Goal: Transaction & Acquisition: Purchase product/service

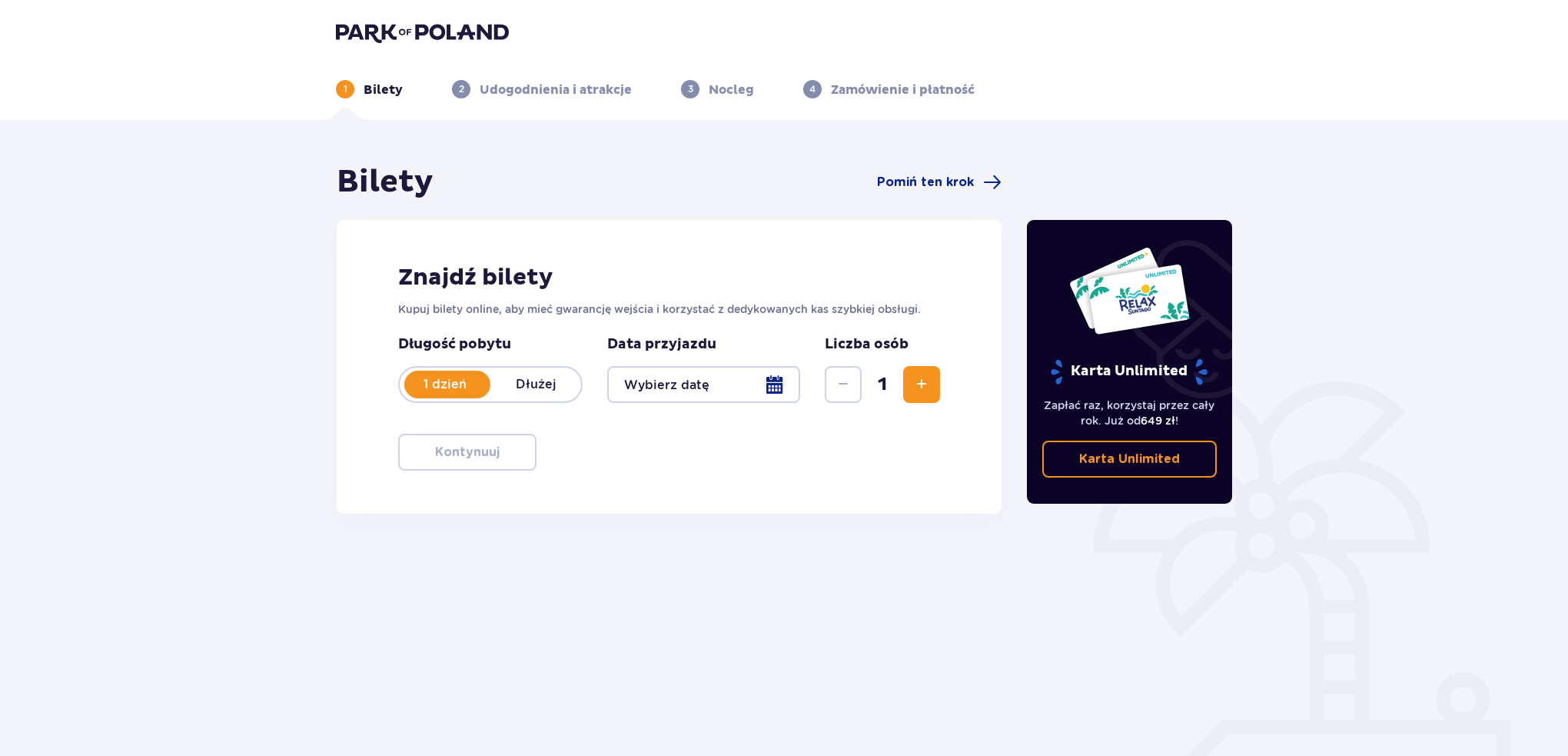
click at [786, 389] on div at bounding box center [704, 384] width 193 height 37
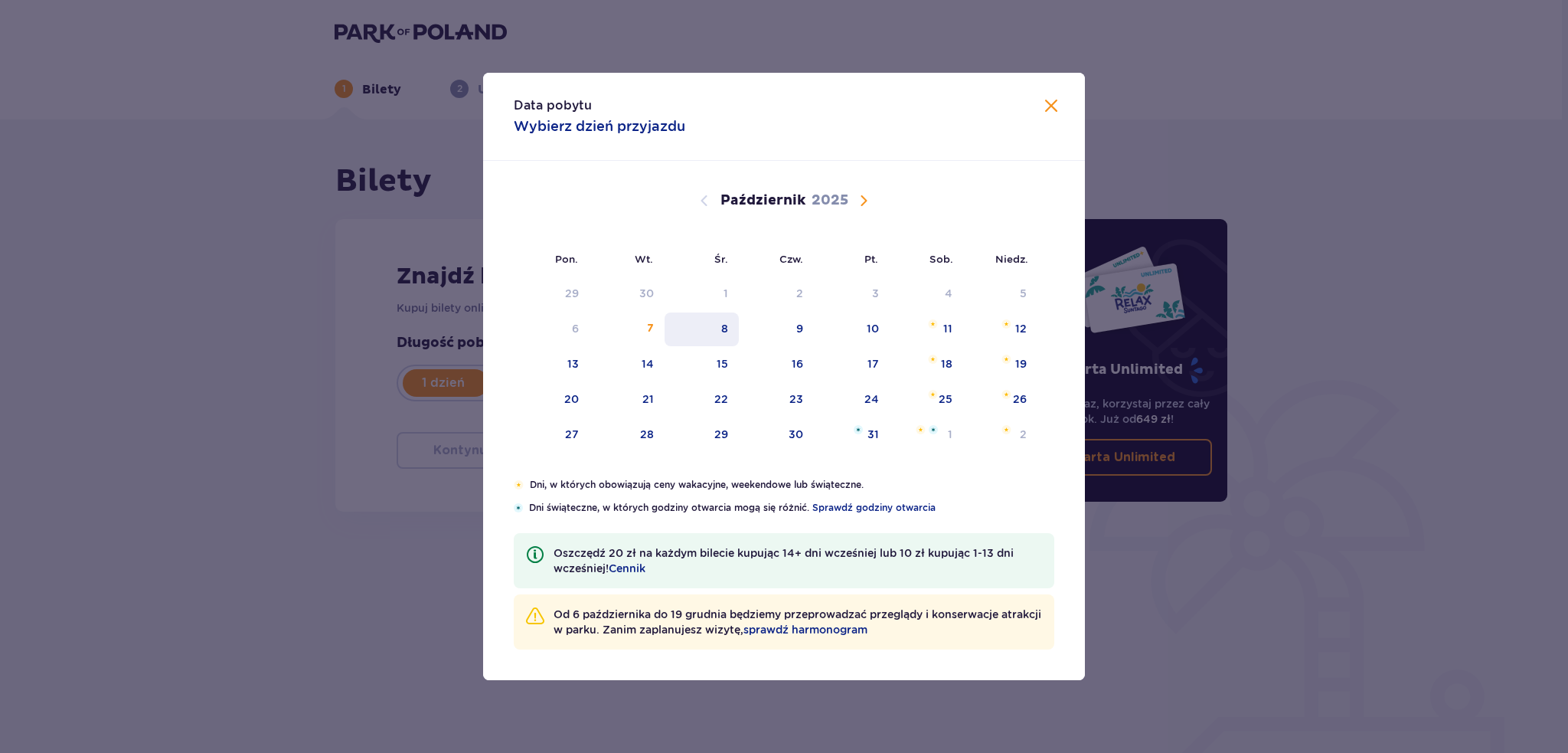
click at [725, 329] on div "8" at bounding box center [725, 328] width 7 height 16
type input "[DATE]"
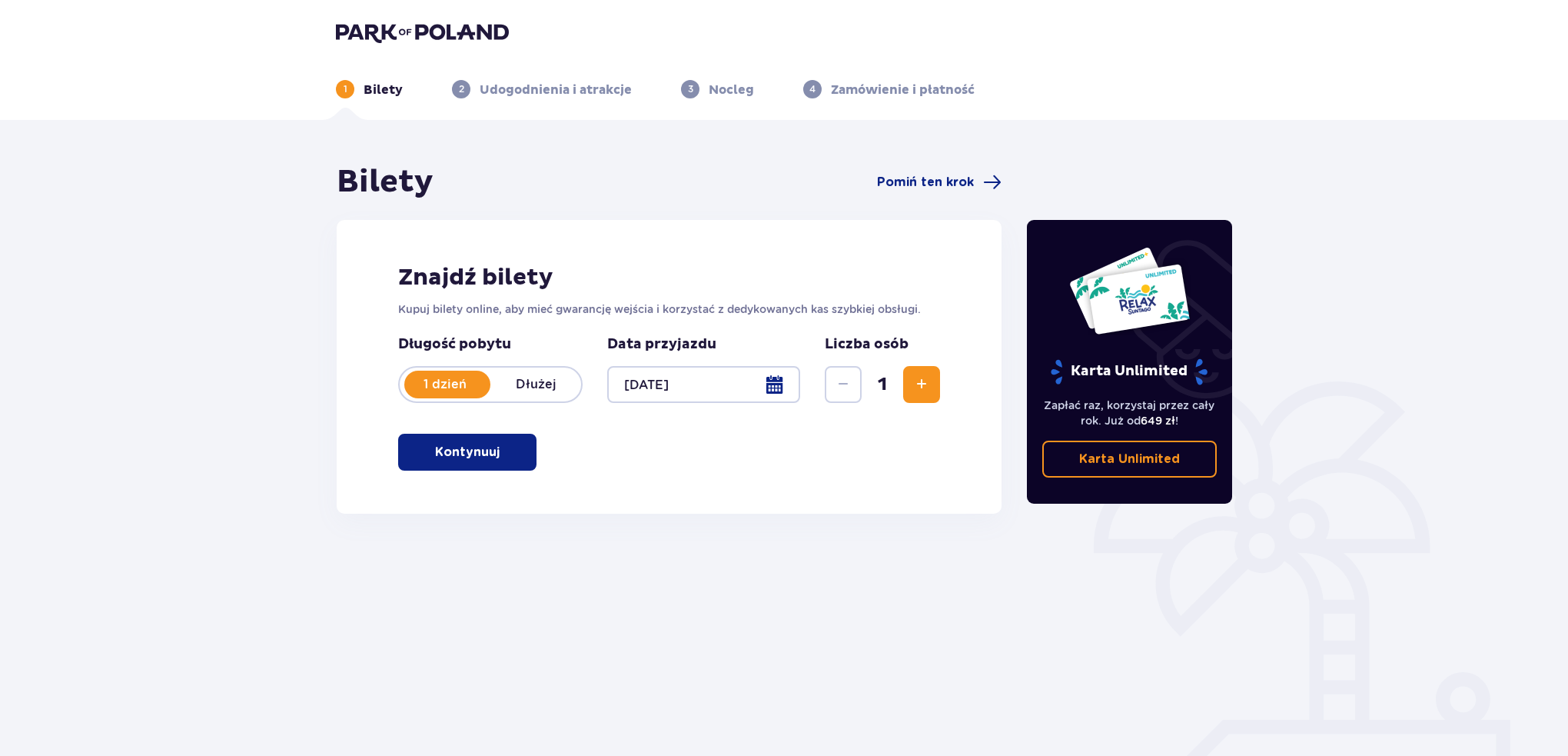
click at [922, 384] on span "Zwiększ" at bounding box center [921, 384] width 18 height 18
click at [507, 456] on span "button" at bounding box center [503, 452] width 18 height 18
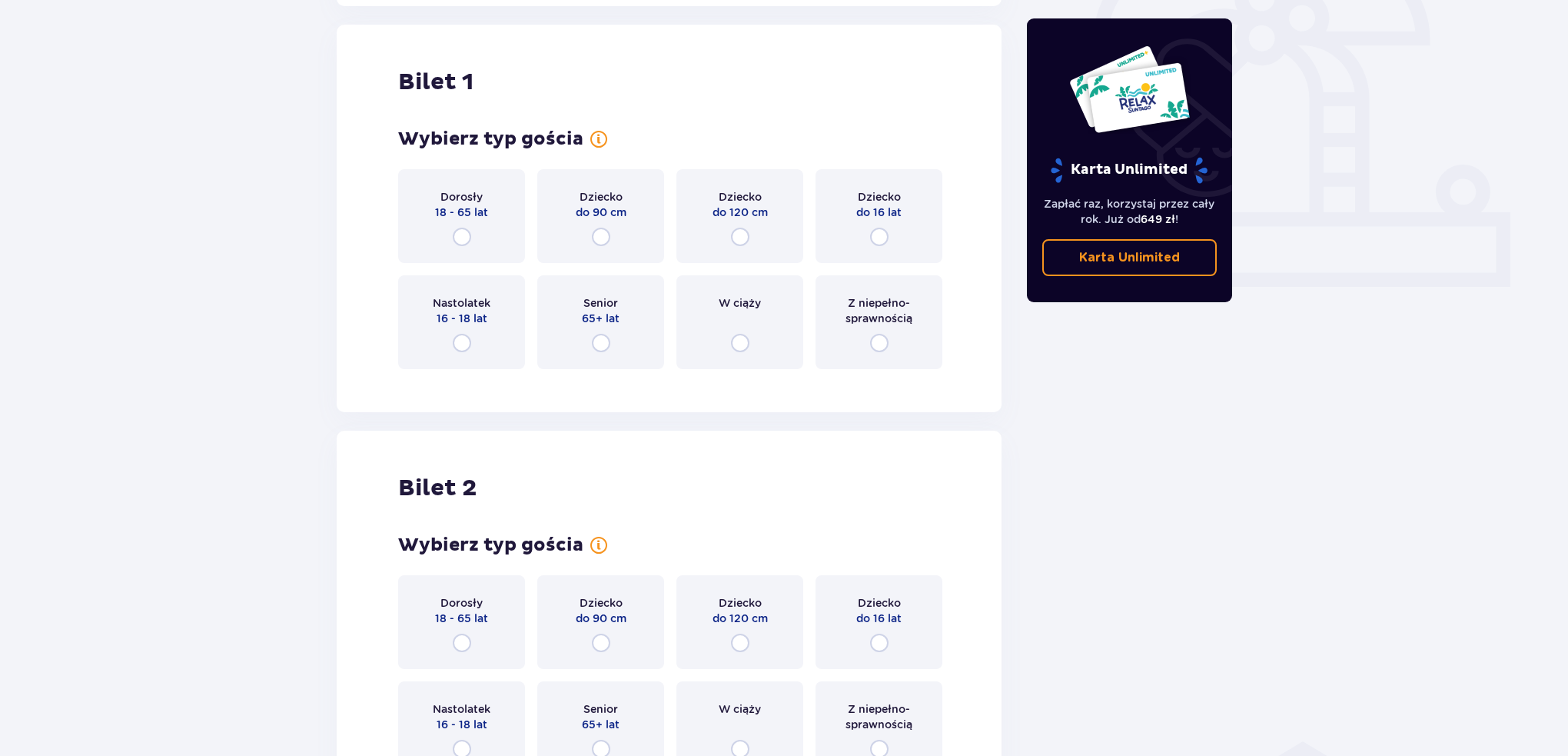
scroll to position [513, 0]
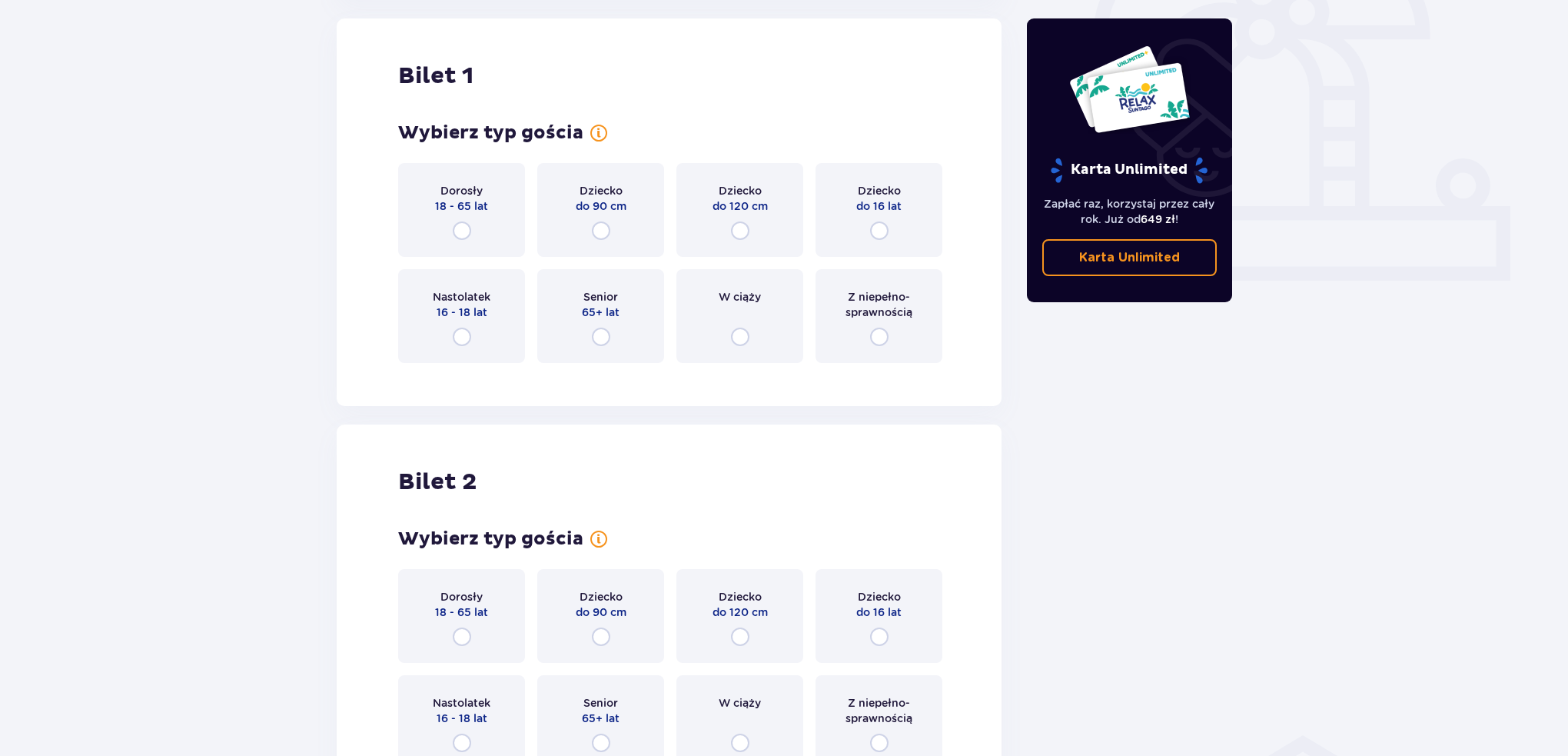
click at [461, 229] on input "radio" at bounding box center [462, 230] width 18 height 18
radio input "true"
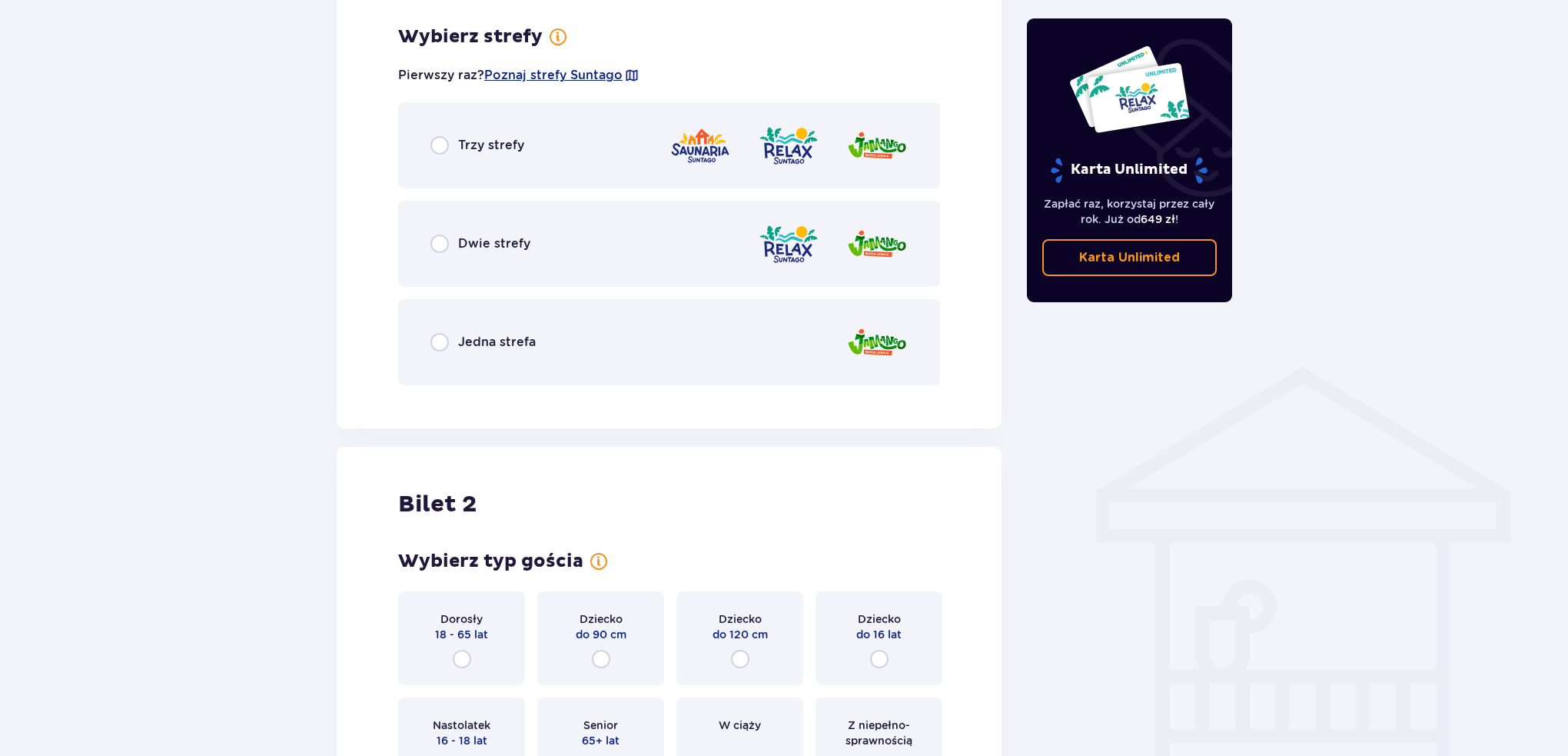
scroll to position [888, 0]
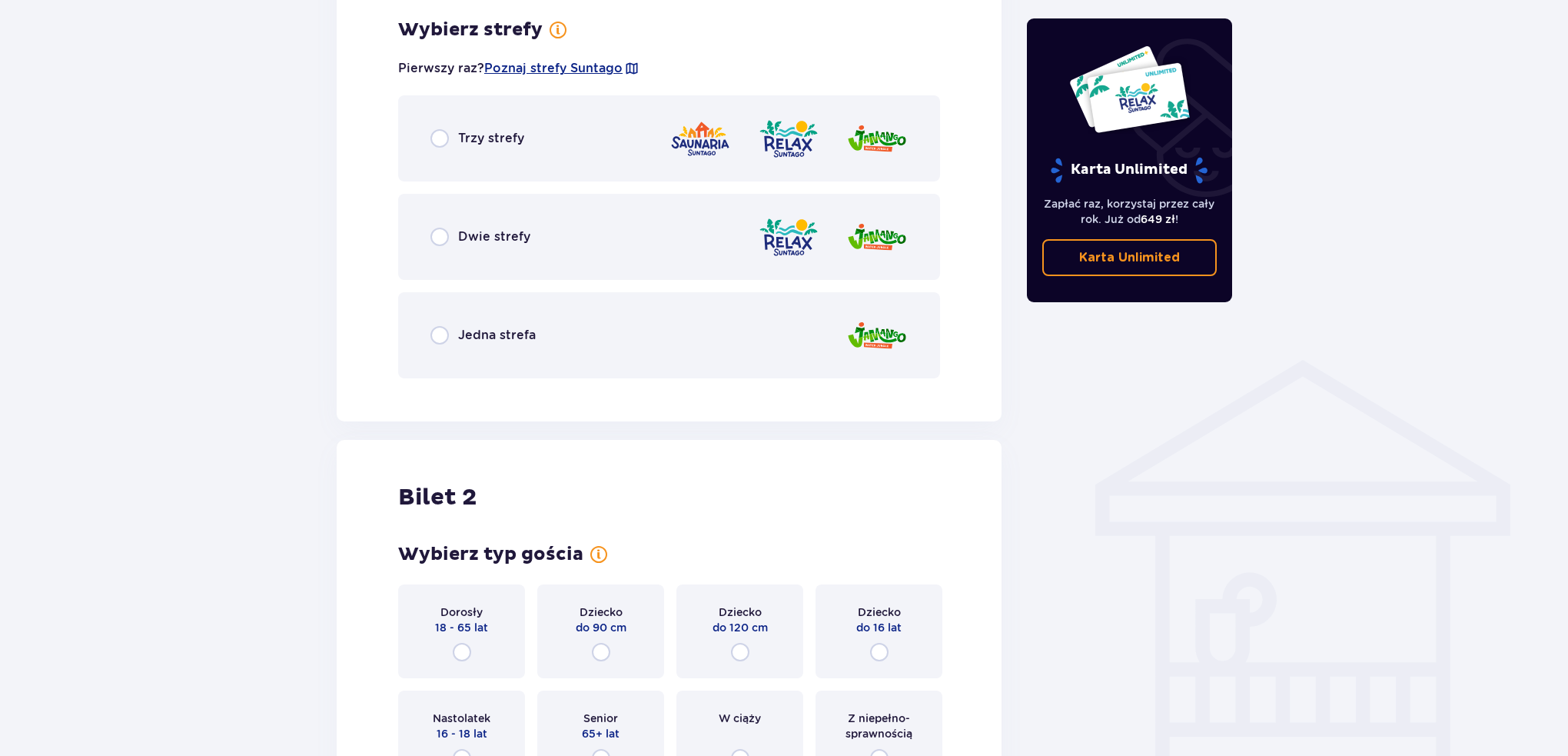
click at [435, 328] on input "radio" at bounding box center [440, 335] width 18 height 18
radio input "true"
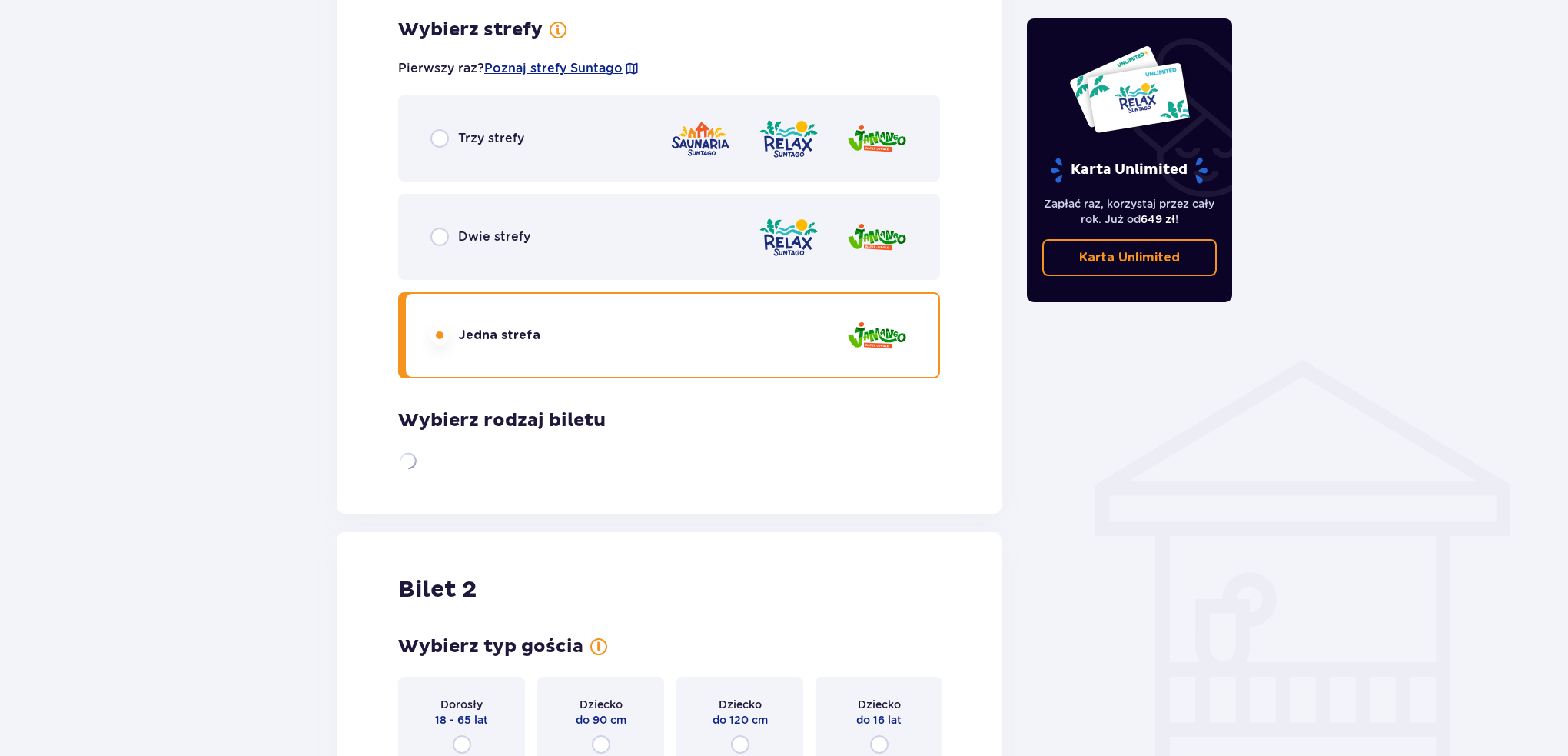
click at [438, 240] on input "radio" at bounding box center [440, 237] width 18 height 18
radio input "true"
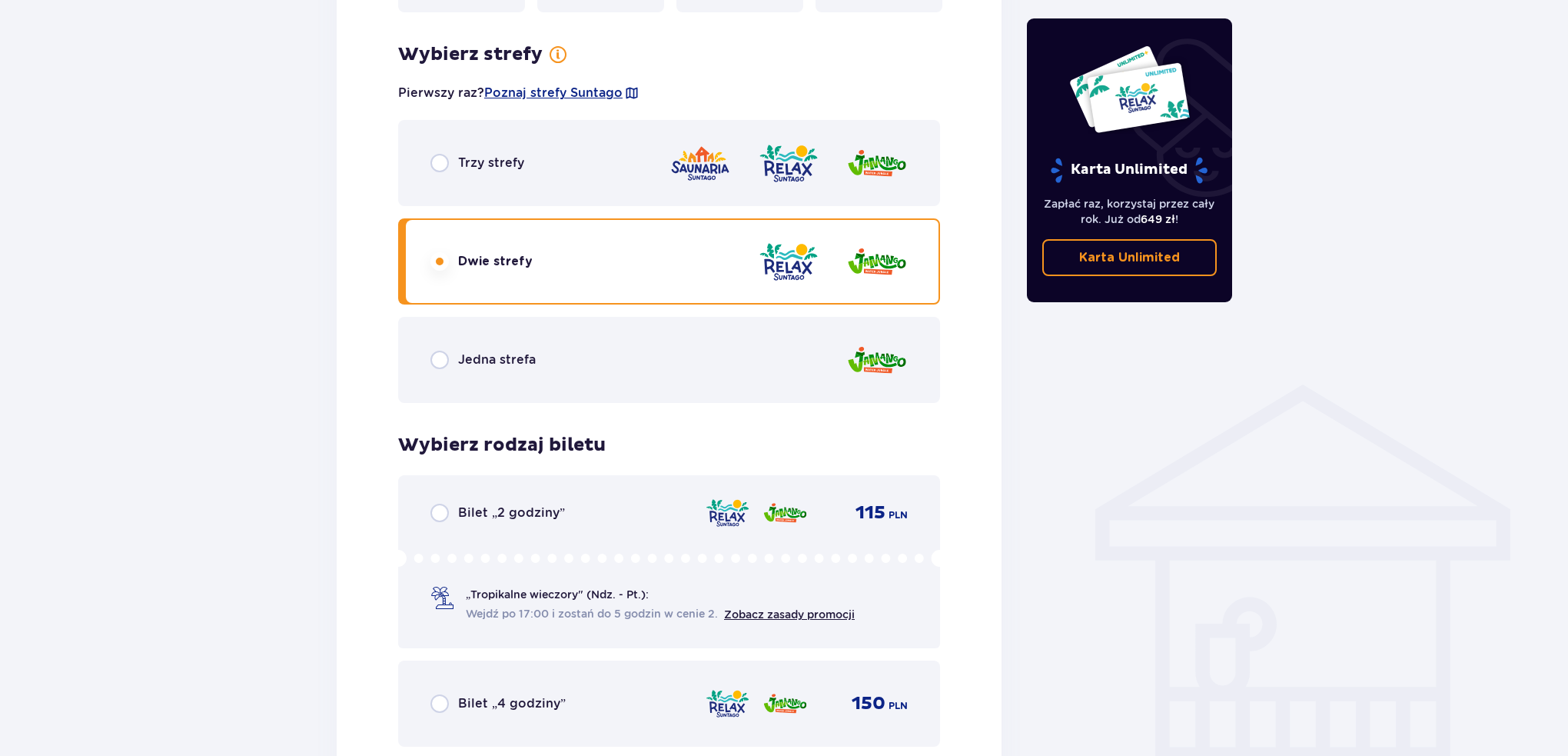
scroll to position [818, 0]
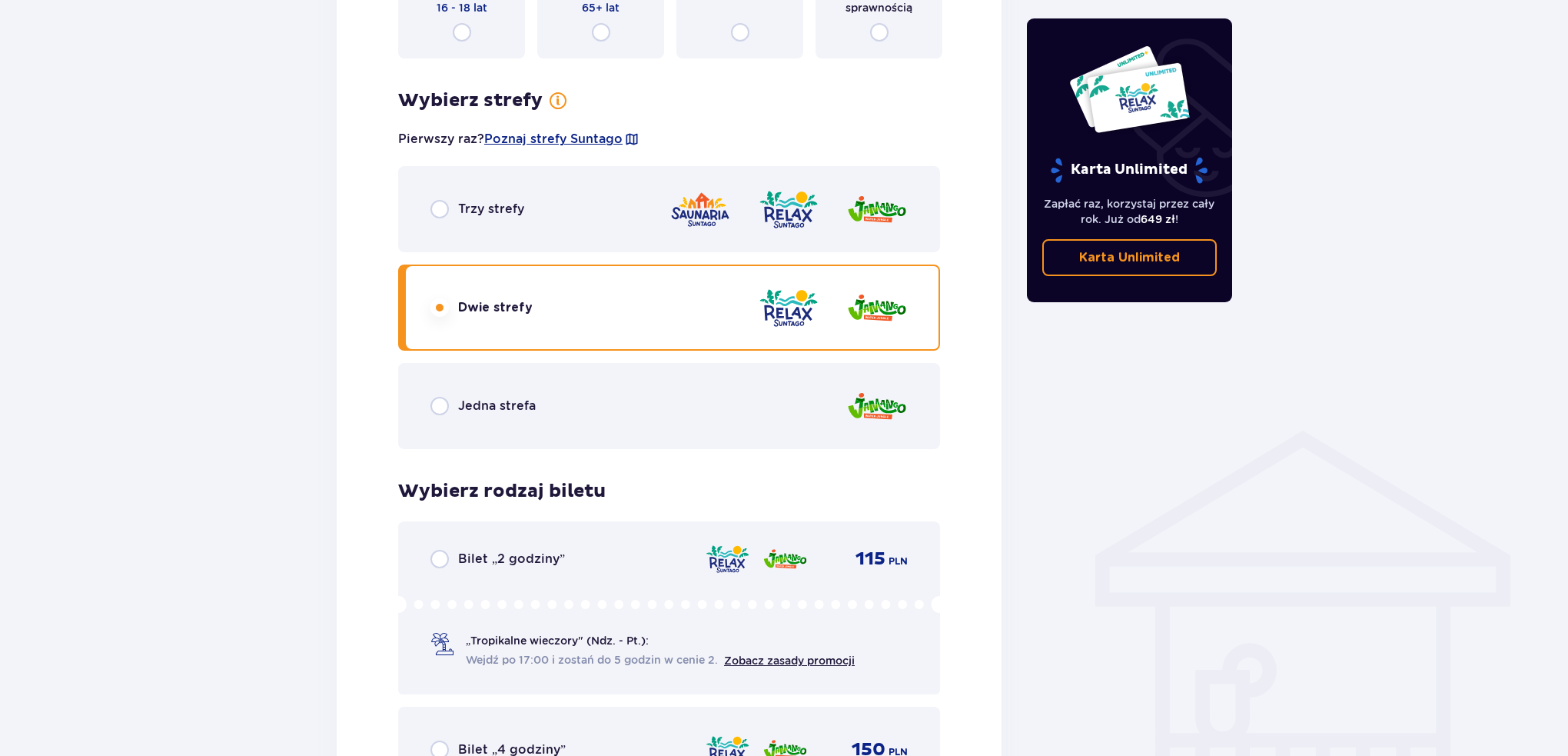
click at [439, 202] on input "radio" at bounding box center [440, 209] width 18 height 18
radio input "true"
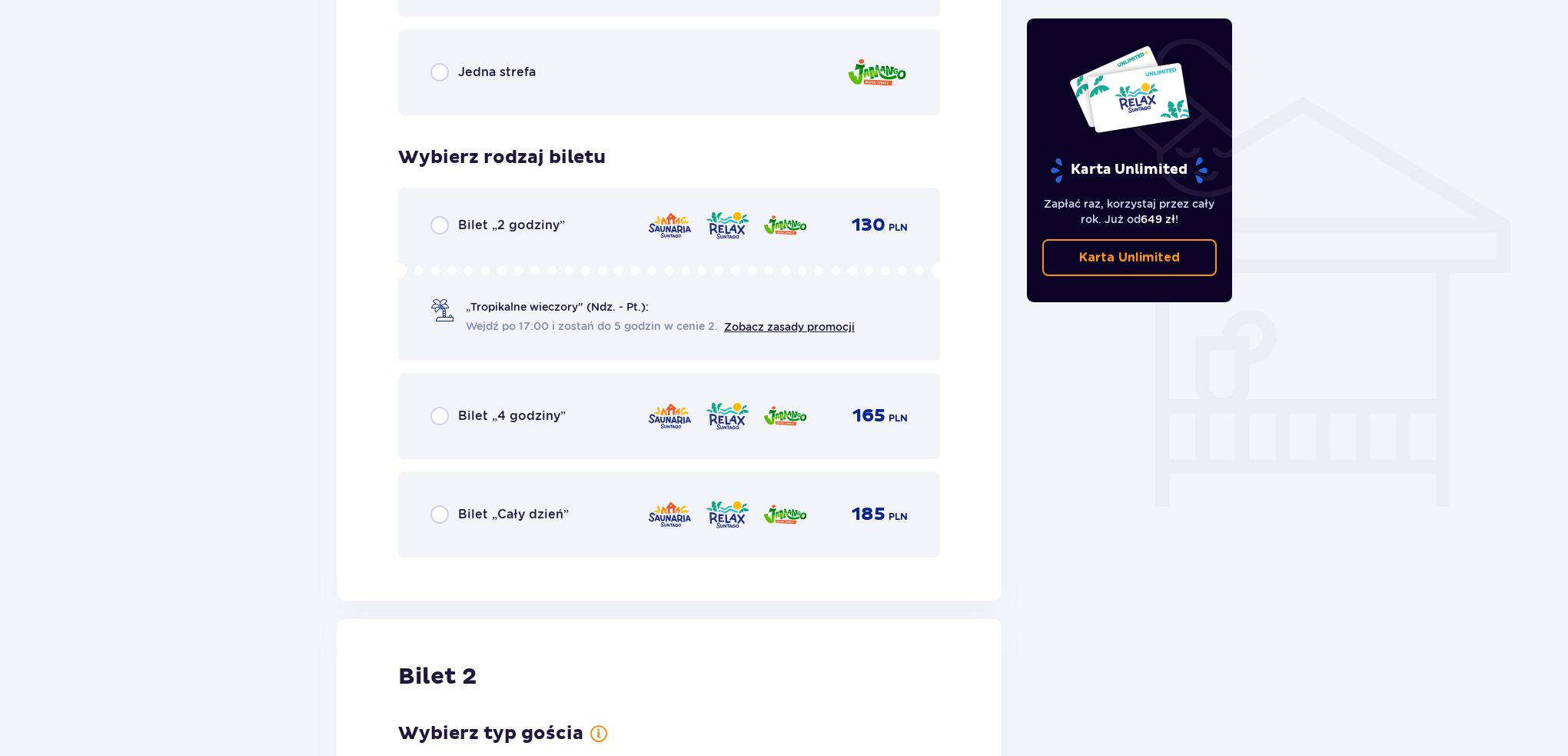
scroll to position [1125, 0]
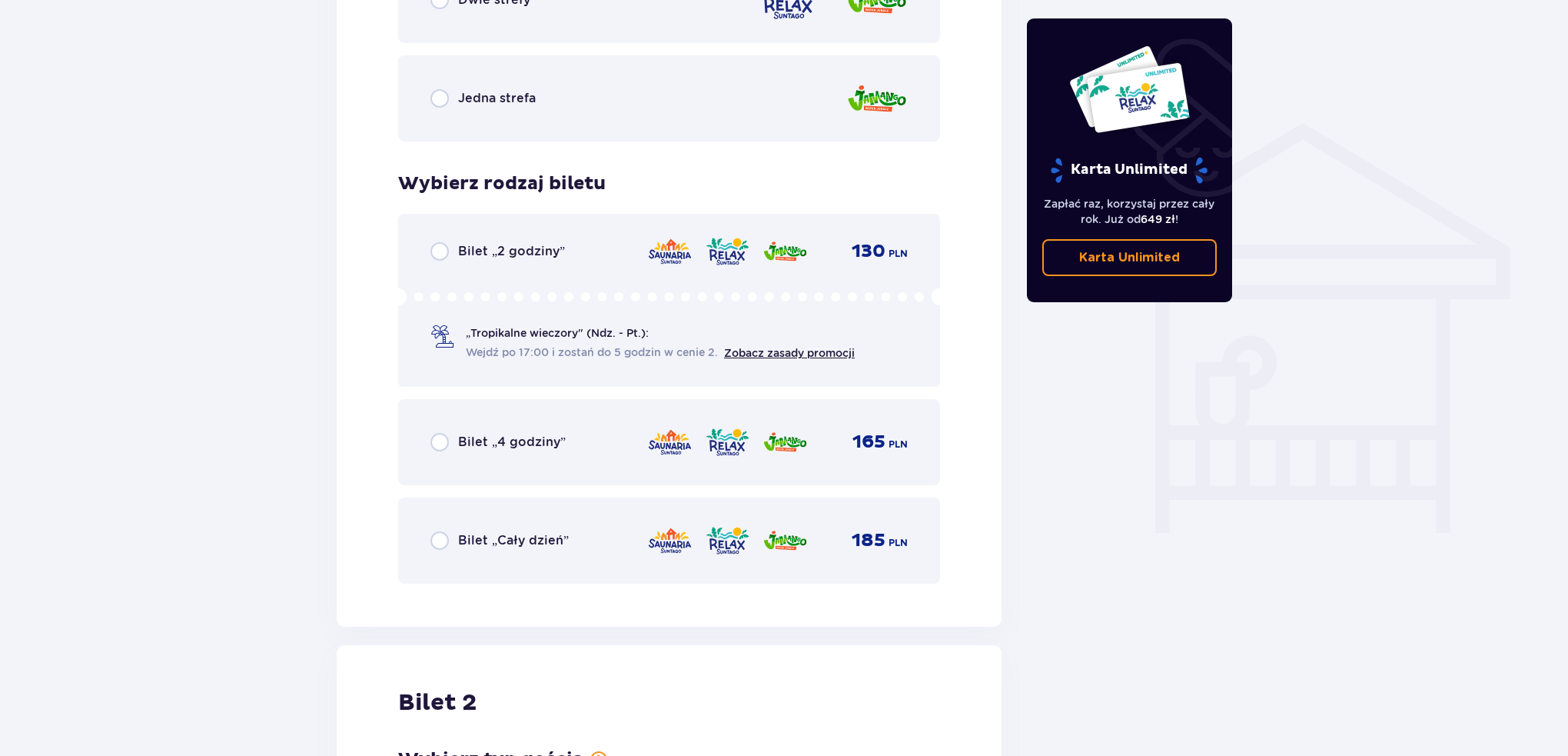
click at [436, 534] on input "radio" at bounding box center [440, 541] width 18 height 18
radio input "true"
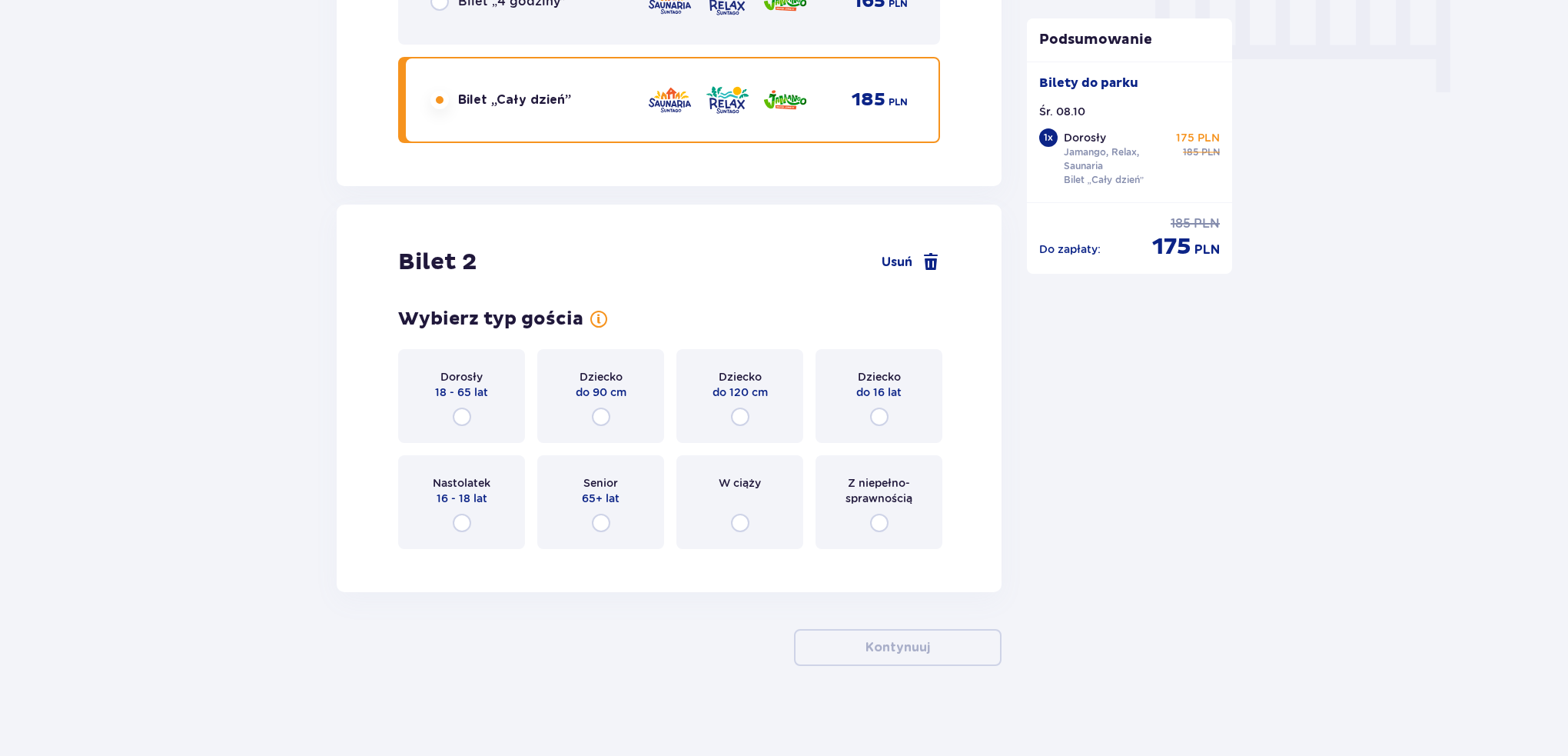
scroll to position [1567, 0]
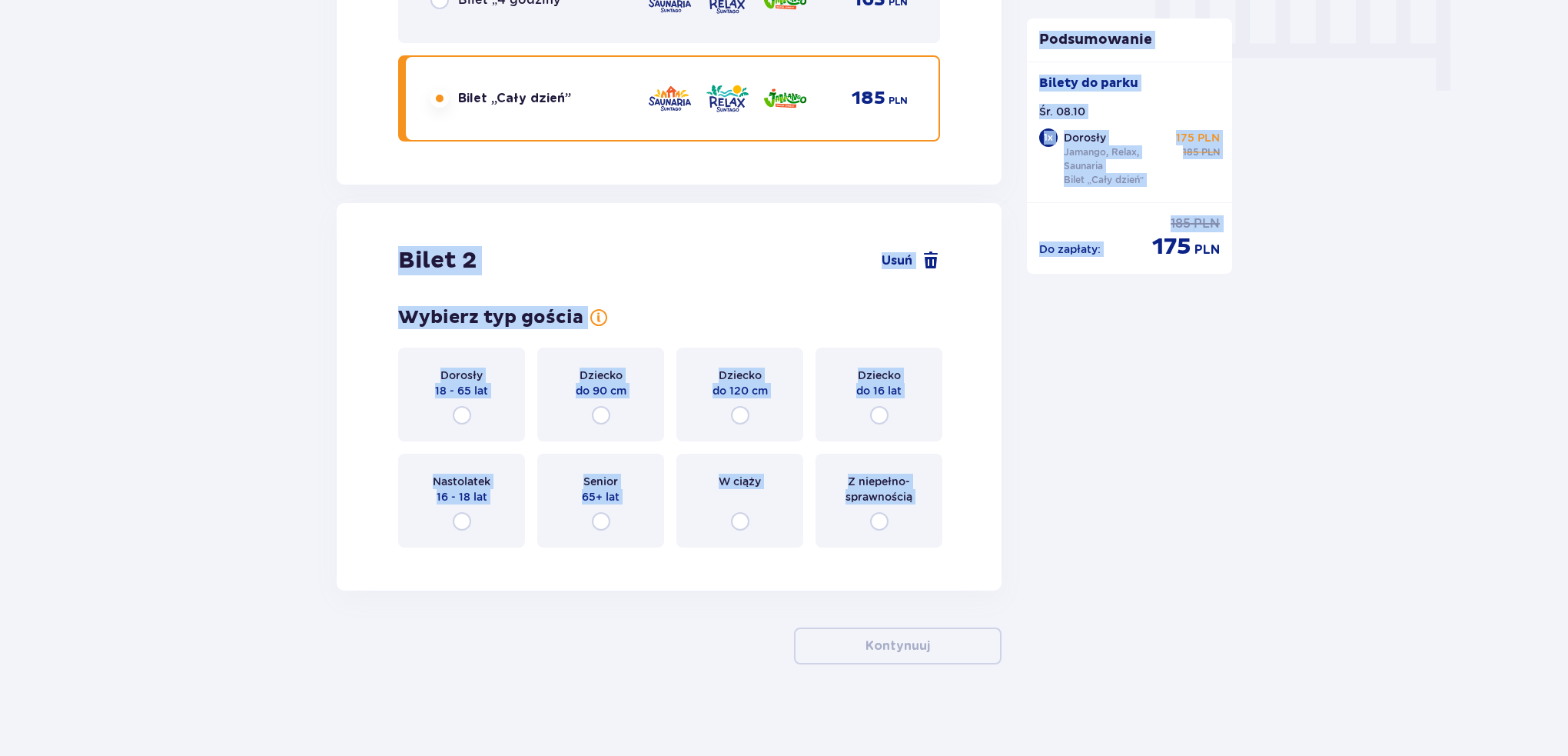
drag, startPoint x: 307, startPoint y: 195, endPoint x: 1127, endPoint y: 598, distance: 913.7
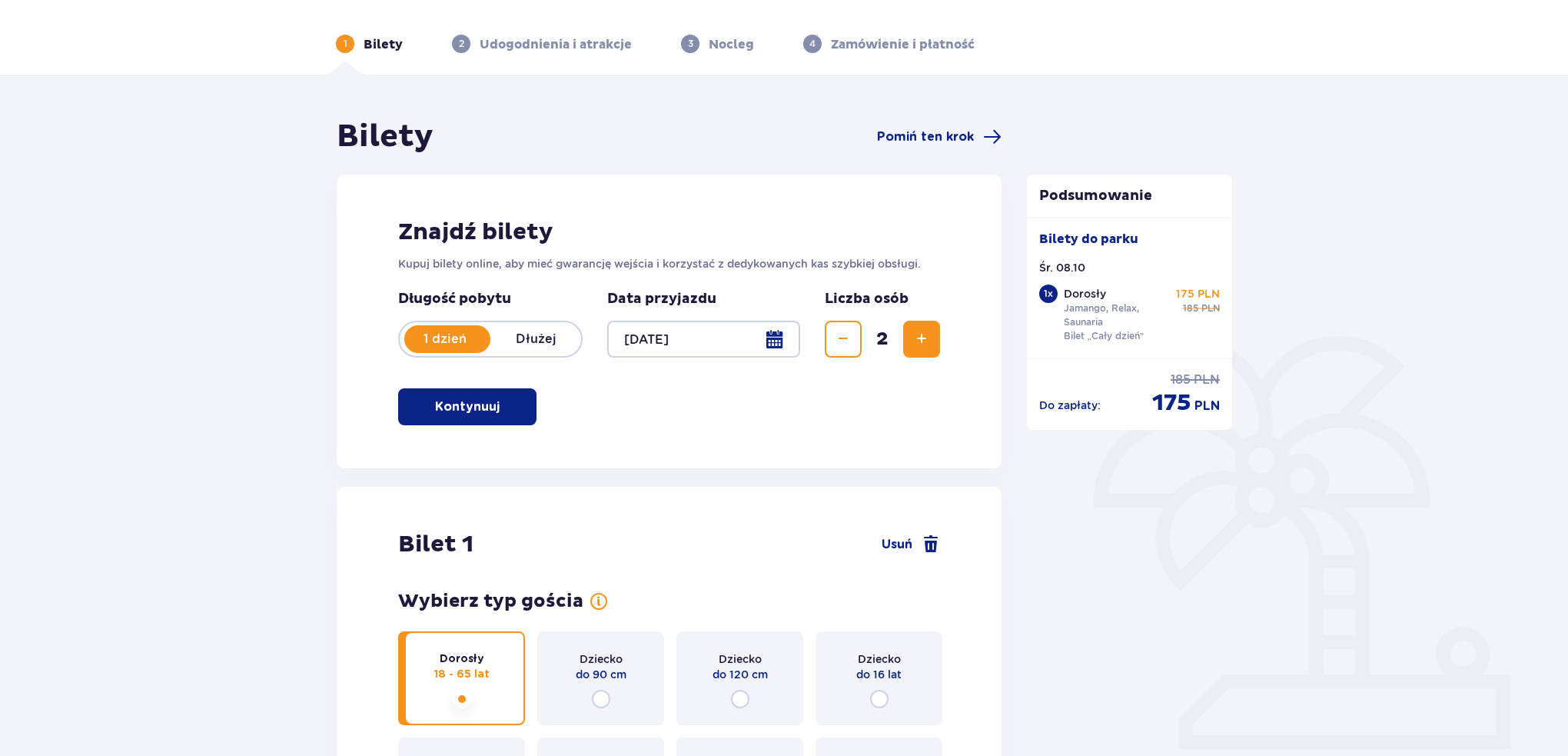
scroll to position [30, 0]
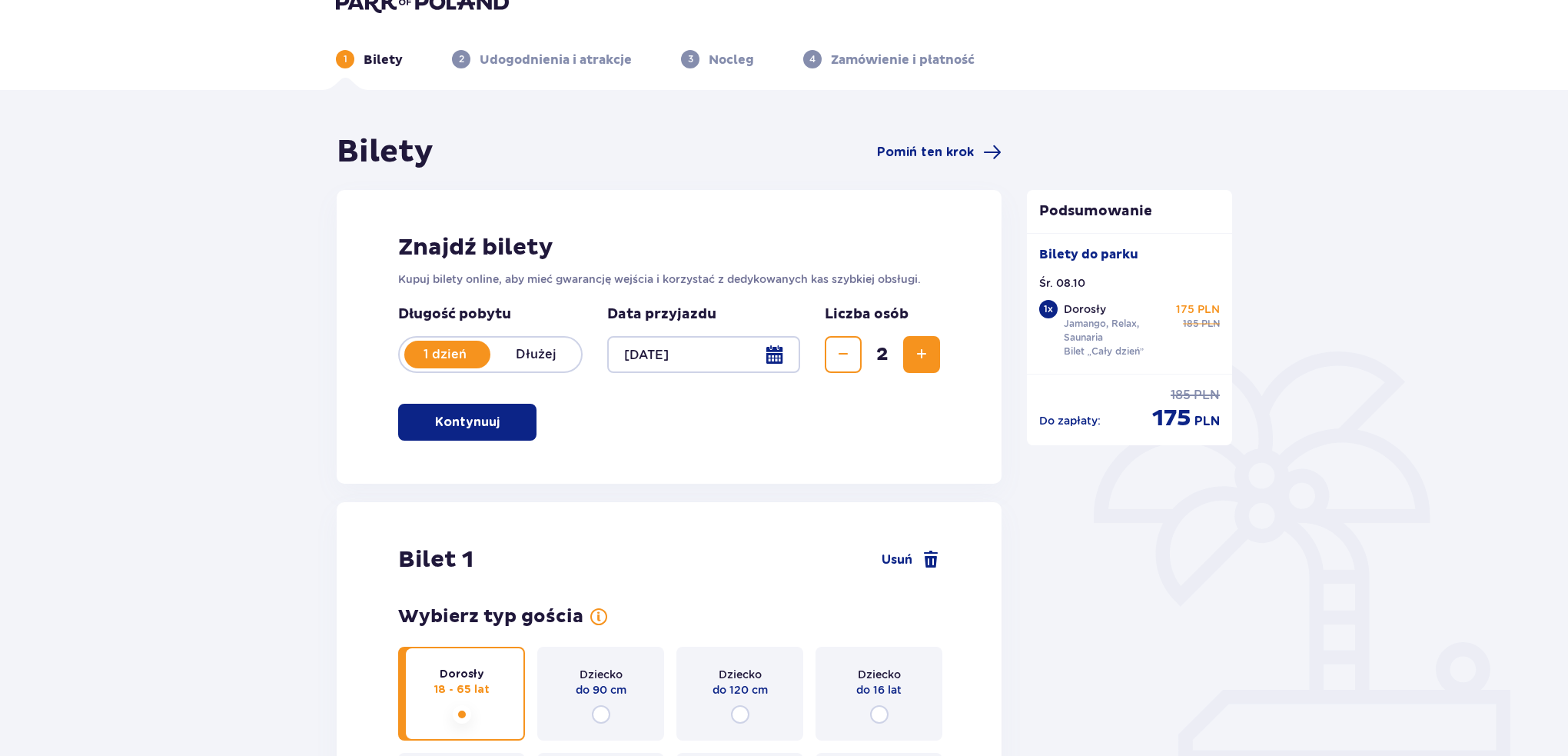
click at [490, 432] on button "Kontynuuj" at bounding box center [467, 421] width 138 height 37
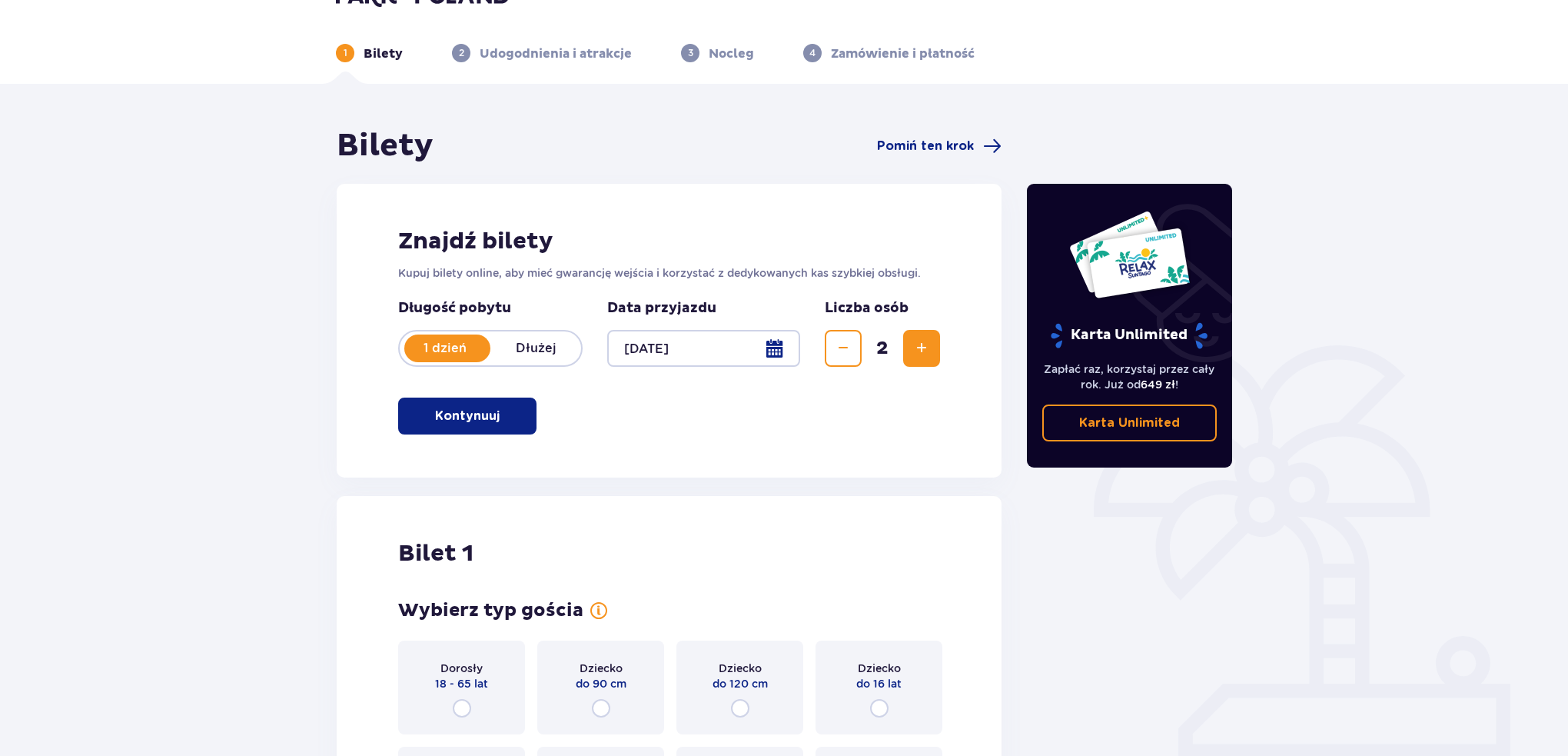
scroll to position [77, 0]
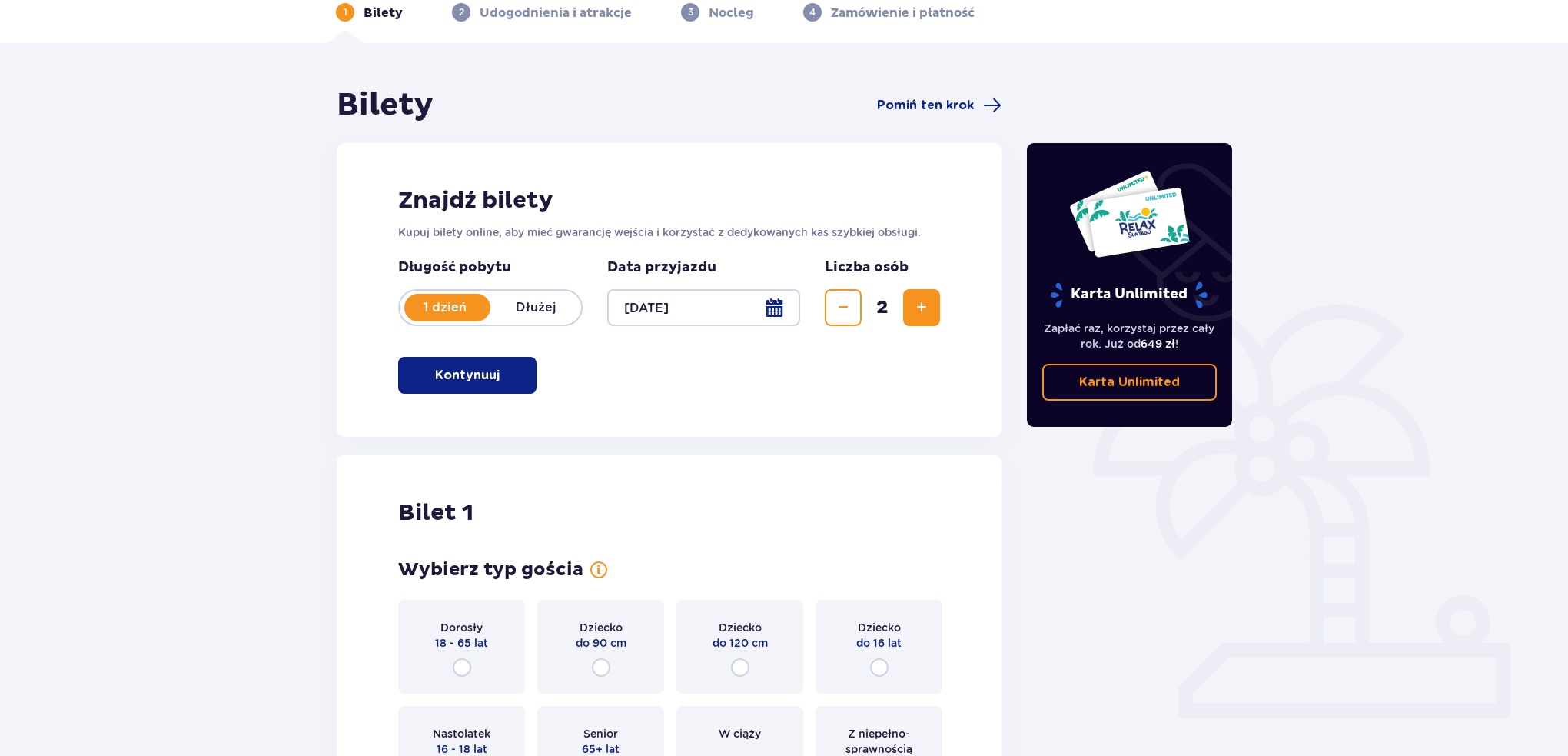
click at [445, 360] on button "Kontynuuj" at bounding box center [467, 375] width 138 height 37
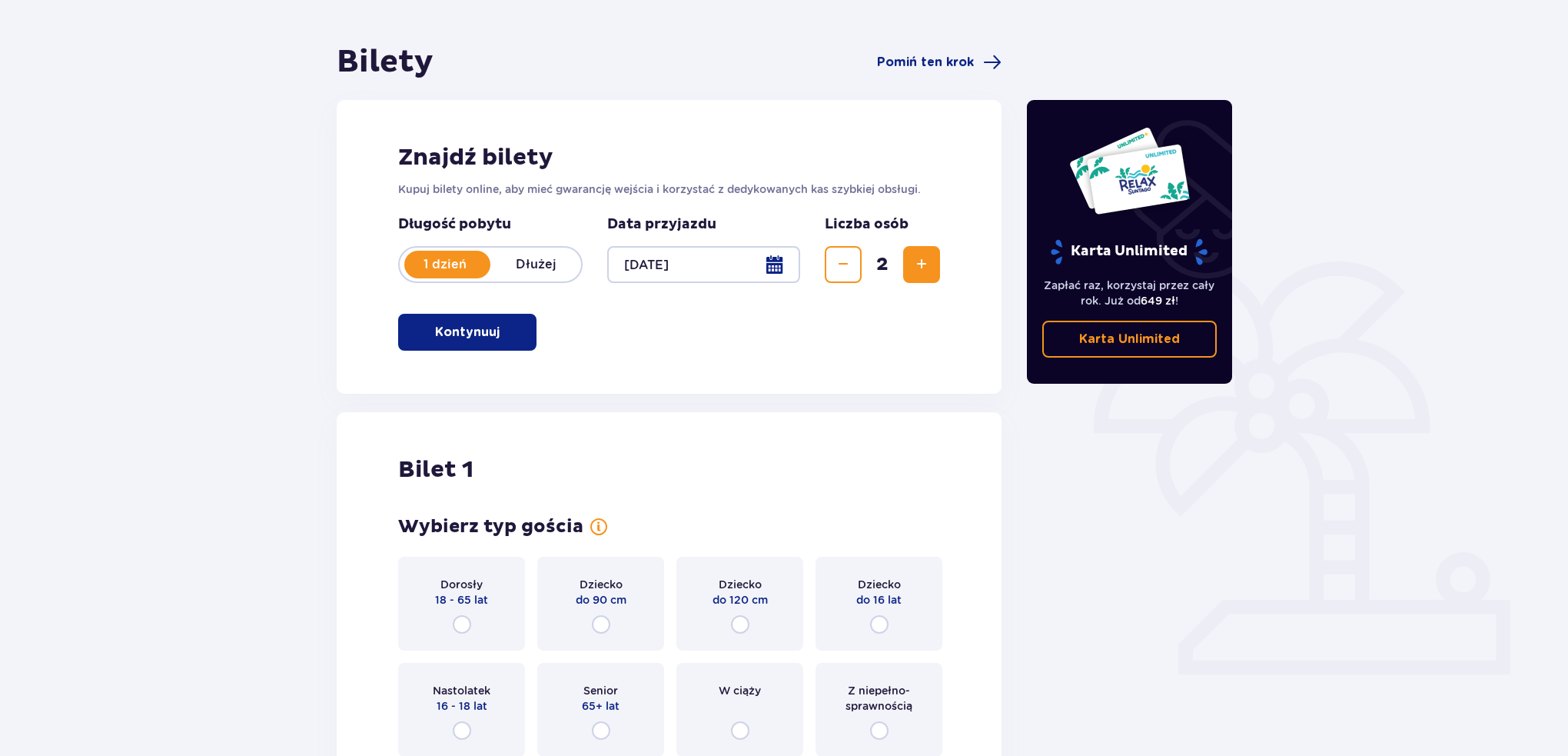
scroll to position [43, 0]
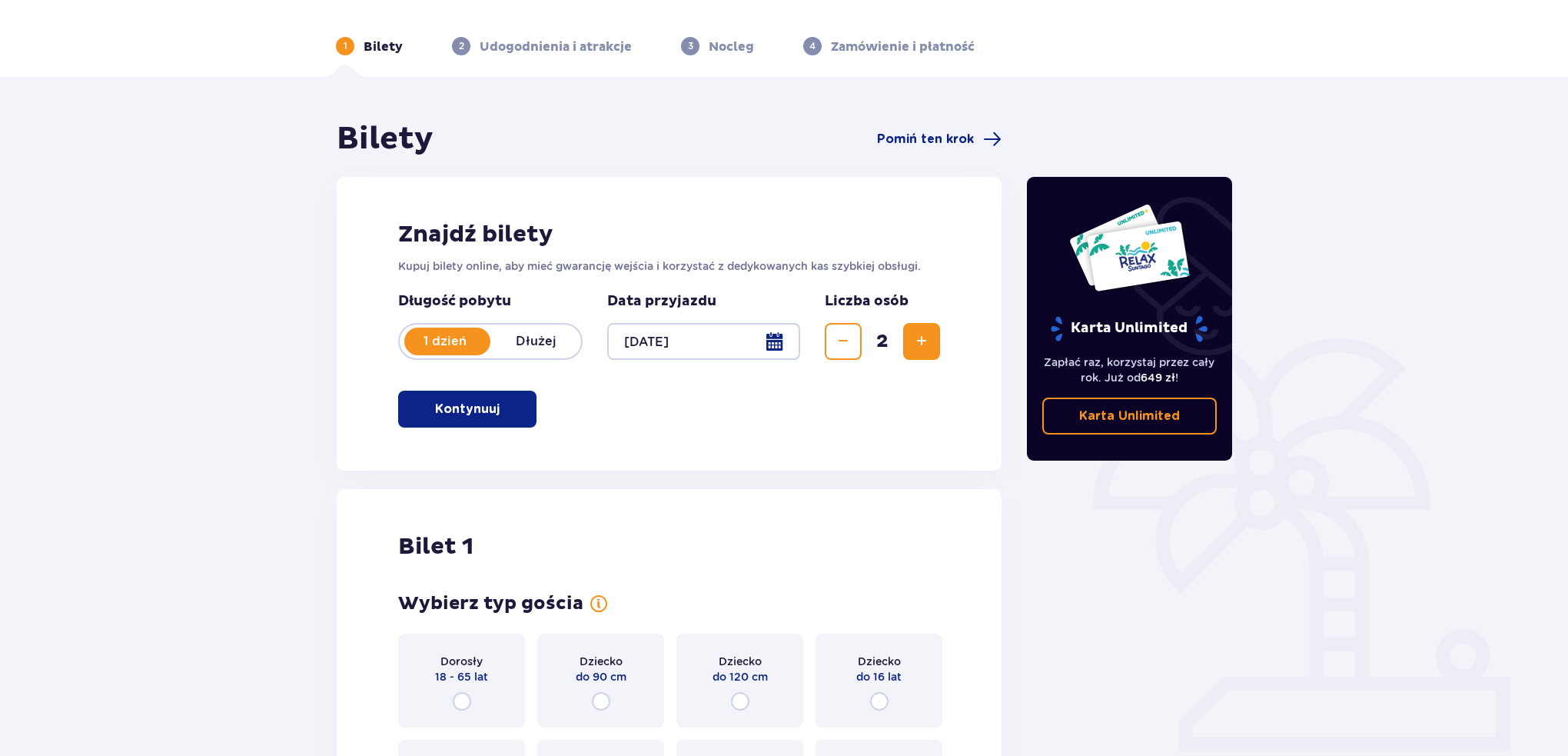
click at [867, 392] on div "Znajdź bilety Kupuj bilety online, aby mieć gwarancję wejścia i korzystać z ded…" at bounding box center [669, 324] width 665 height 294
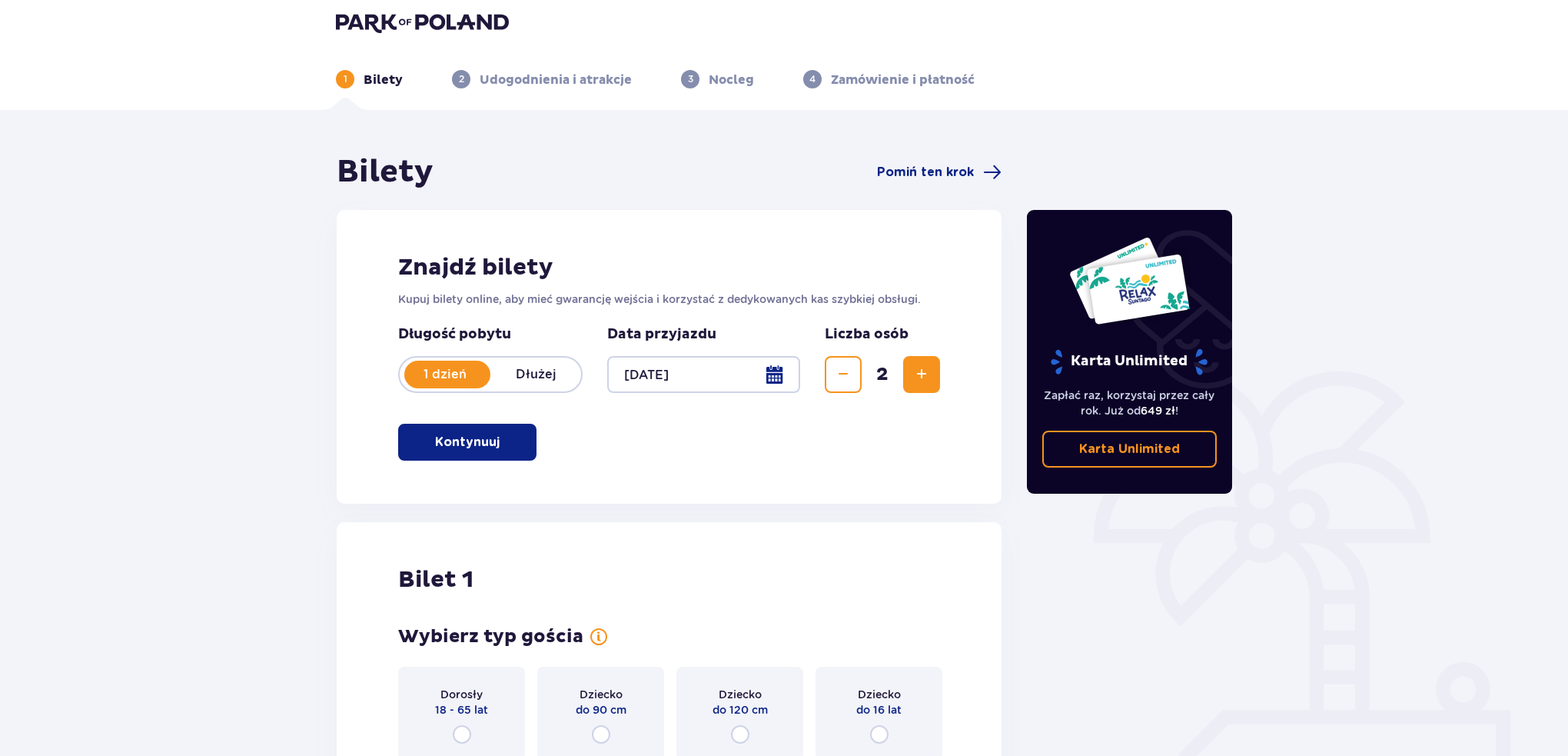
scroll to position [0, 0]
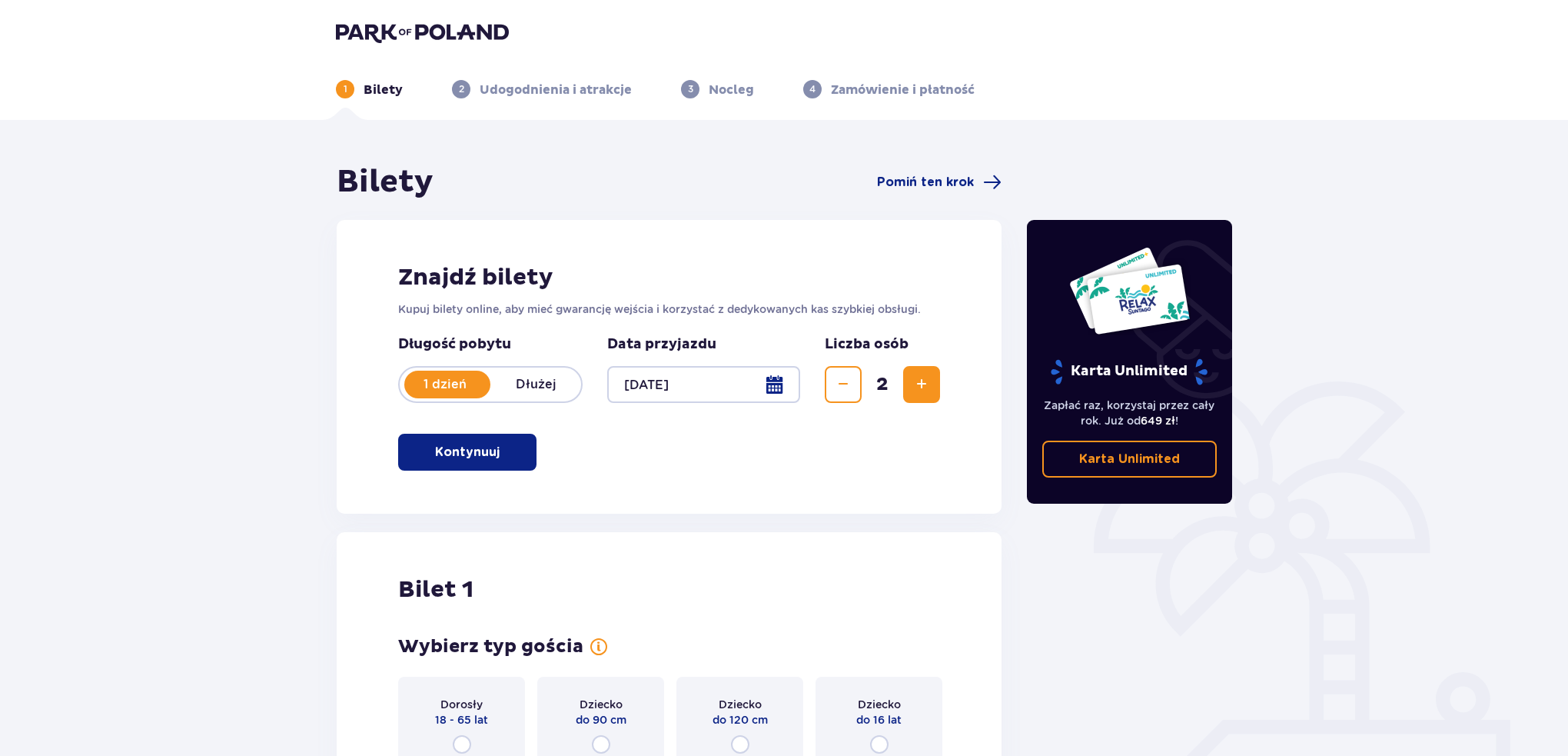
click at [497, 449] on span "button" at bounding box center [503, 452] width 18 height 18
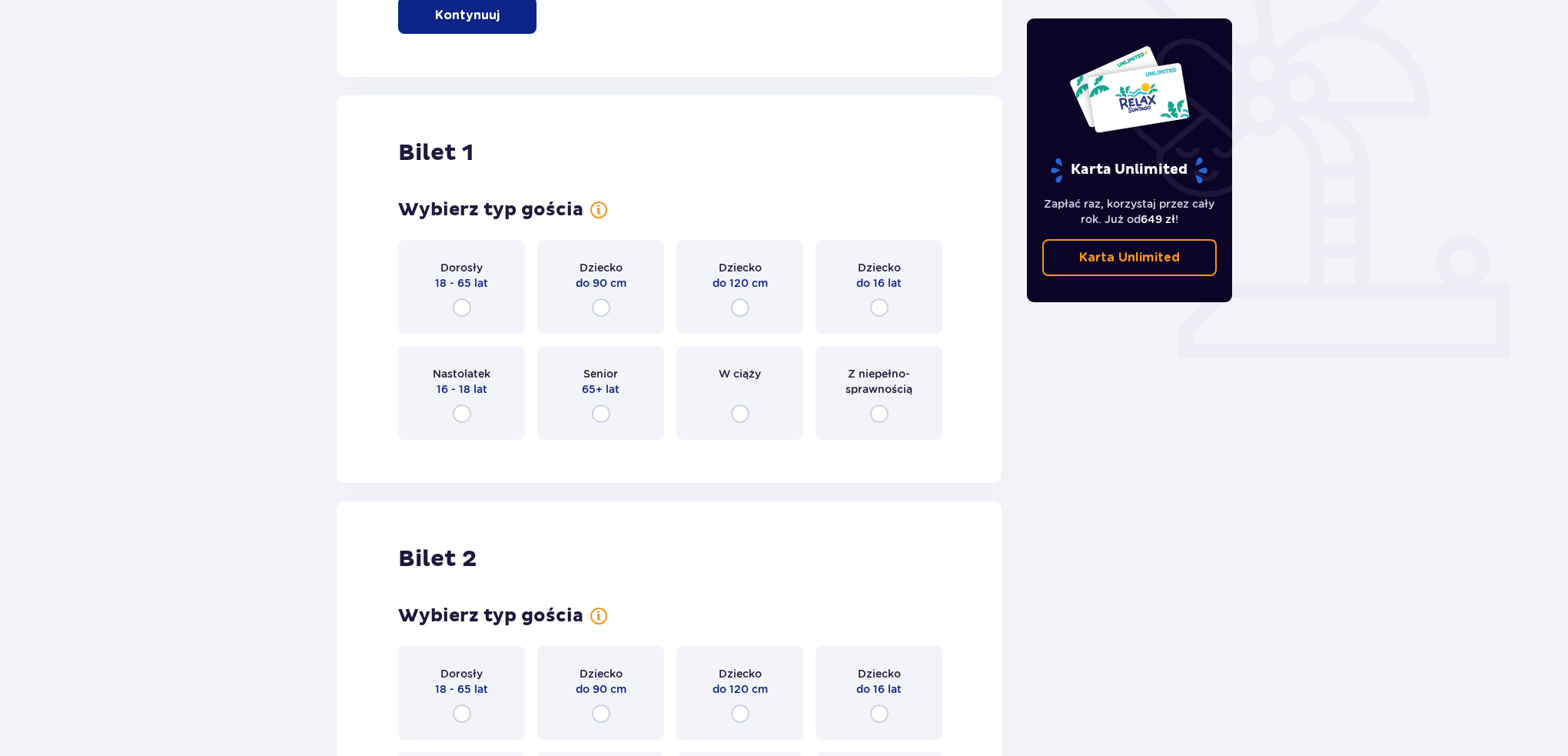
scroll to position [360, 0]
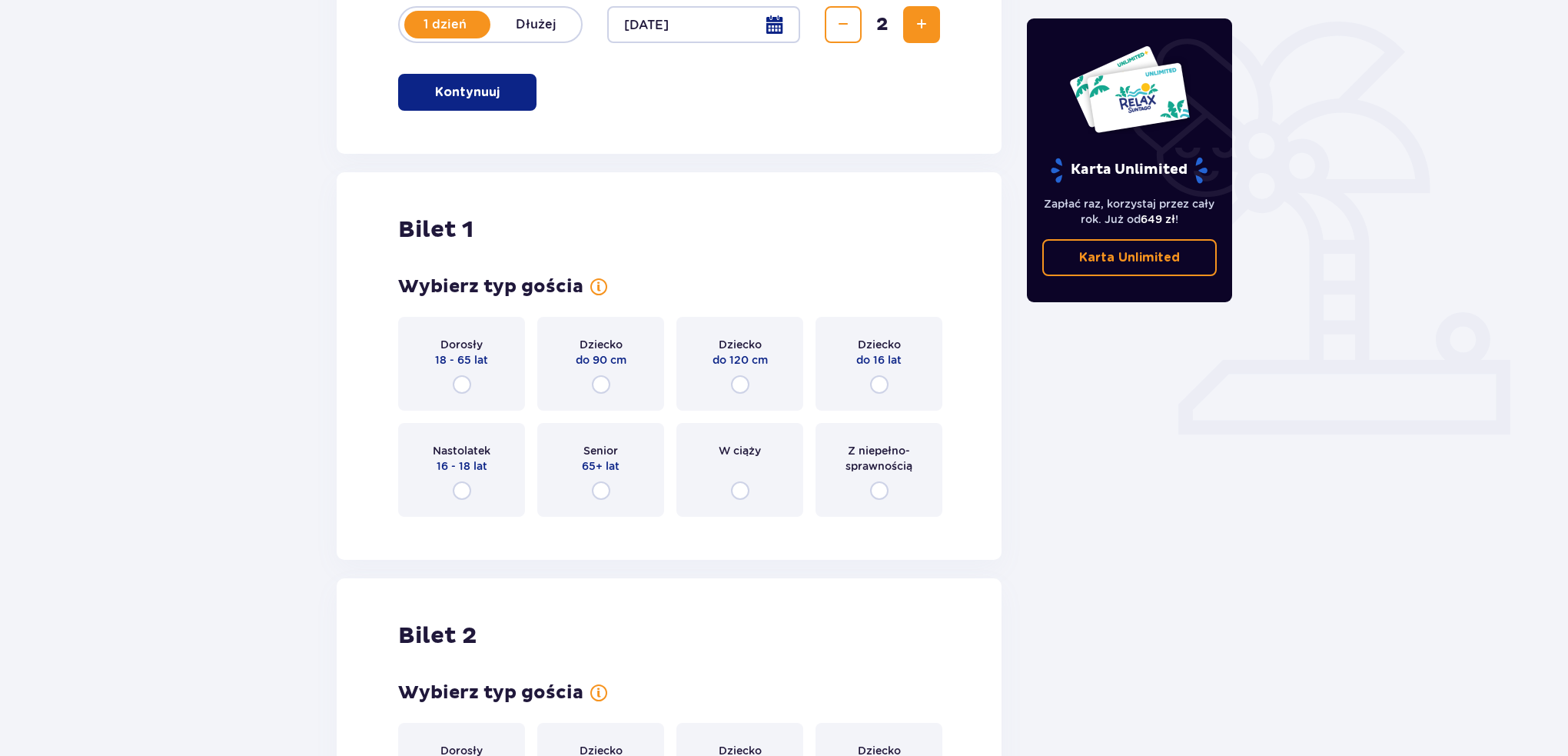
click at [1233, 33] on div "Usunięto bilety z zamówienia Karta Unlimited Zapłać raz, korzystaj przez cały r…" at bounding box center [1130, 421] width 231 height 1236
drag, startPoint x: 1218, startPoint y: 26, endPoint x: 1004, endPoint y: 359, distance: 395.8
click at [1217, 26] on div "Karta Unlimited Zapłać raz, korzystaj przez cały rok. Już od 649 zł ! Karta Unl…" at bounding box center [1129, 160] width 206 height 284
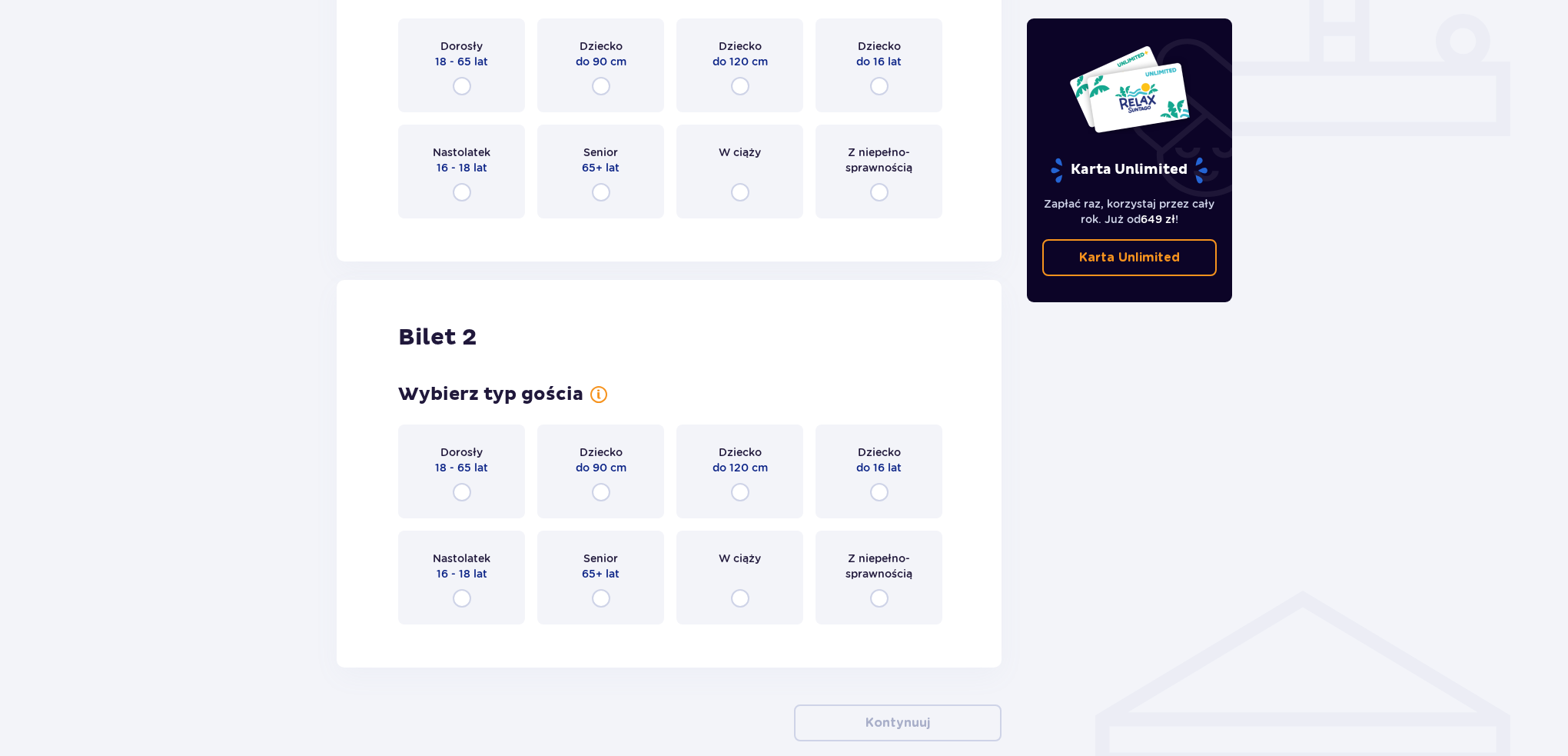
scroll to position [581, 0]
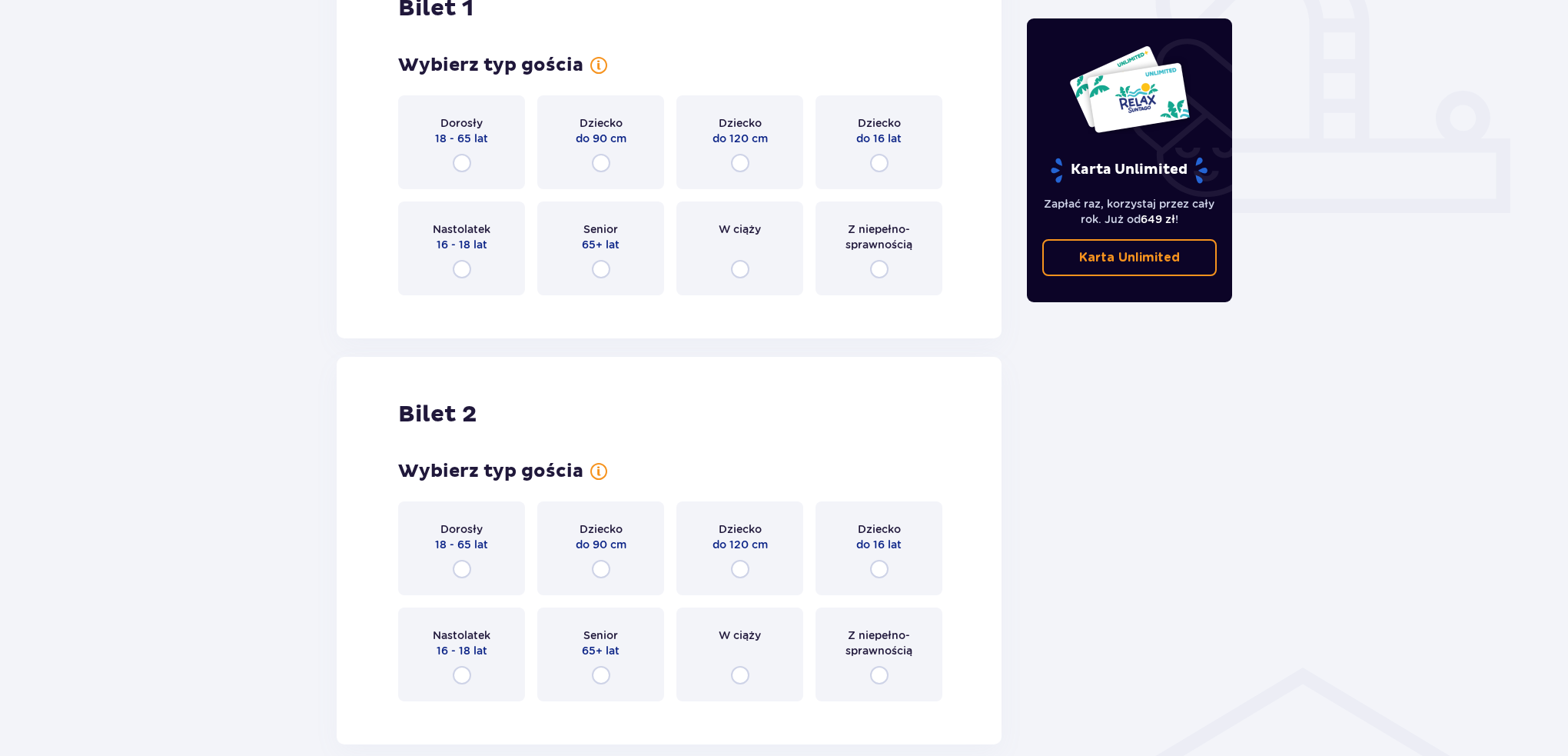
click at [461, 166] on input "radio" at bounding box center [462, 163] width 18 height 18
radio input "true"
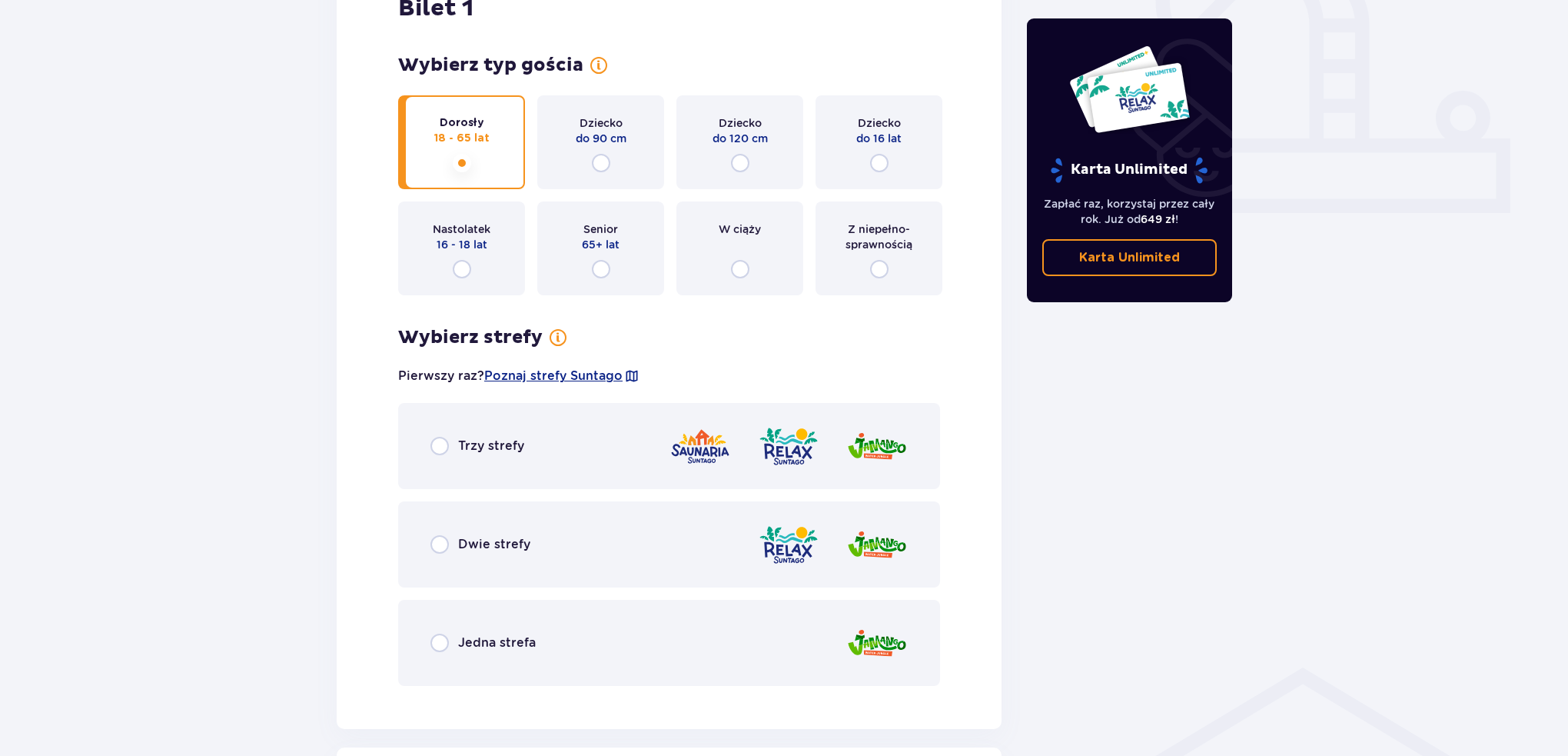
click at [441, 447] on input "radio" at bounding box center [440, 445] width 18 height 18
radio input "true"
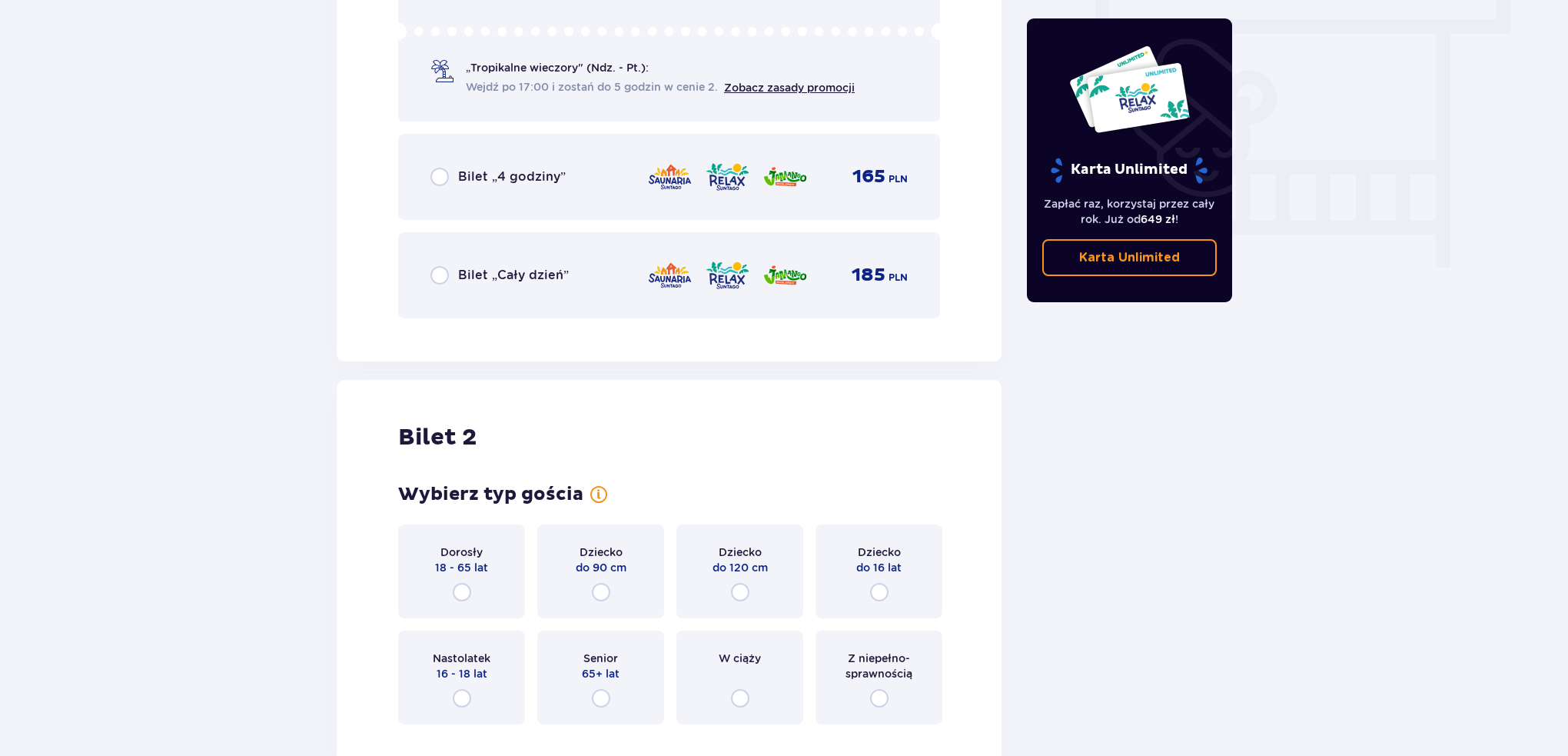
scroll to position [1567, 0]
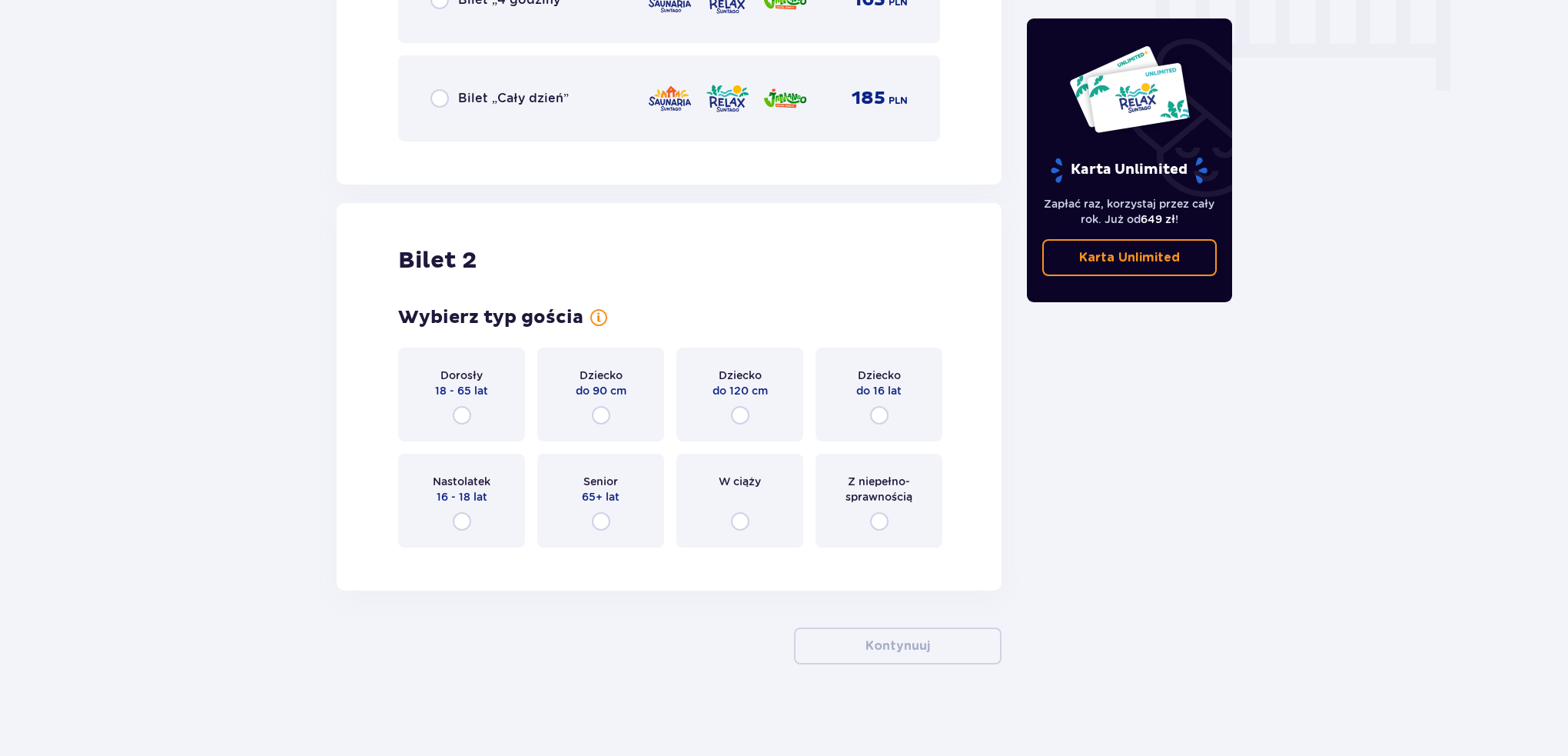
click at [460, 421] on input "radio" at bounding box center [462, 415] width 18 height 18
radio input "true"
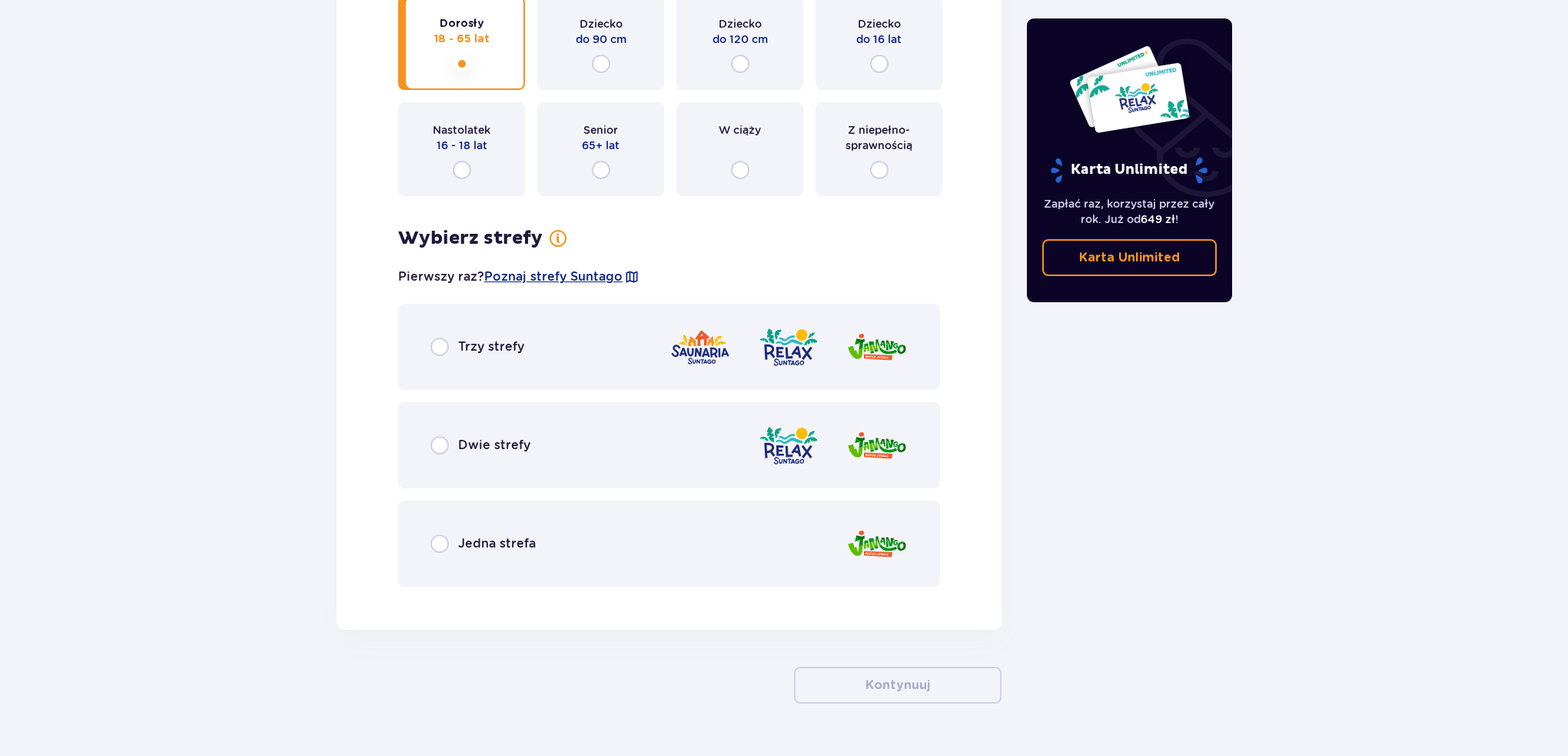
scroll to position [1958, 0]
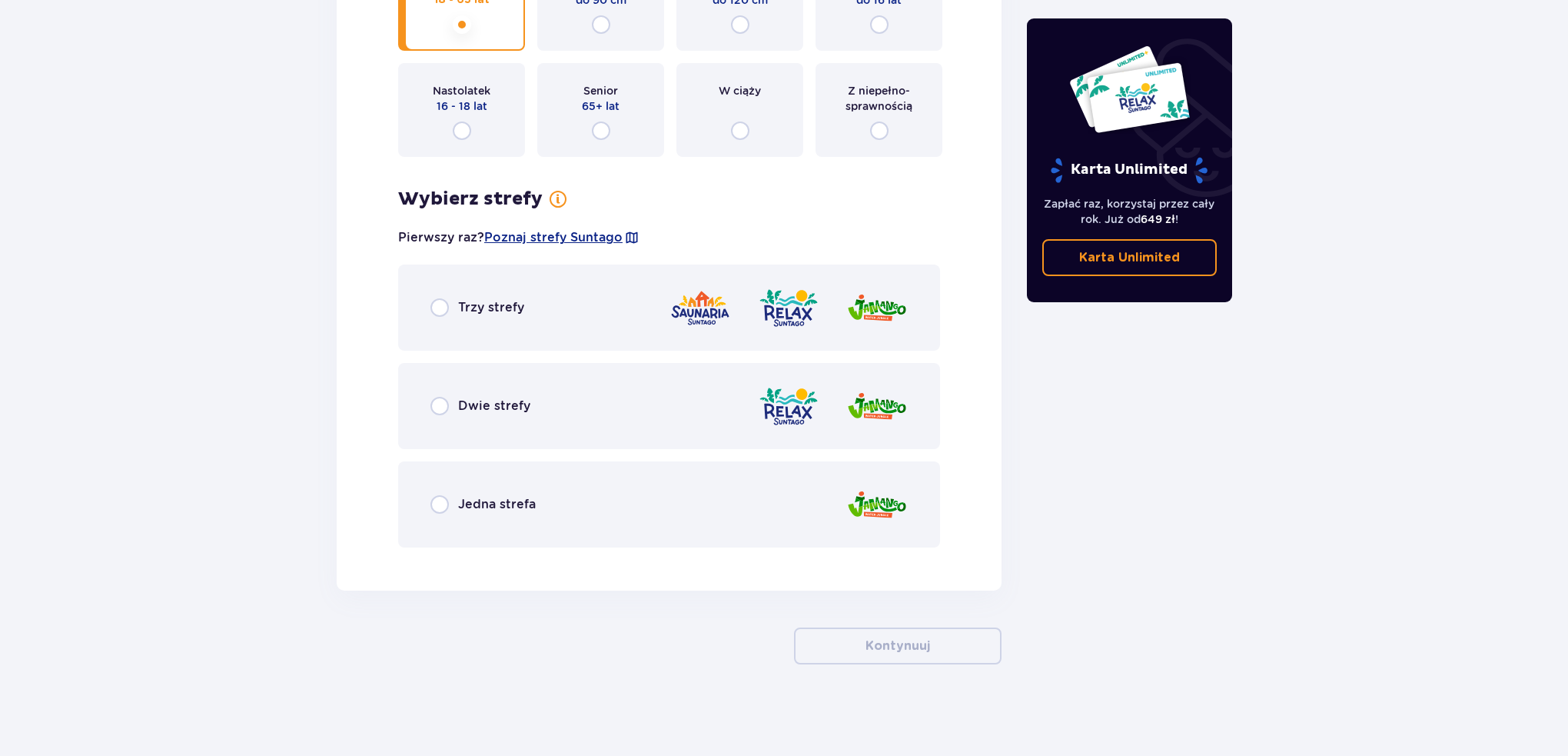
click at [446, 310] on input "radio" at bounding box center [440, 307] width 18 height 18
radio input "true"
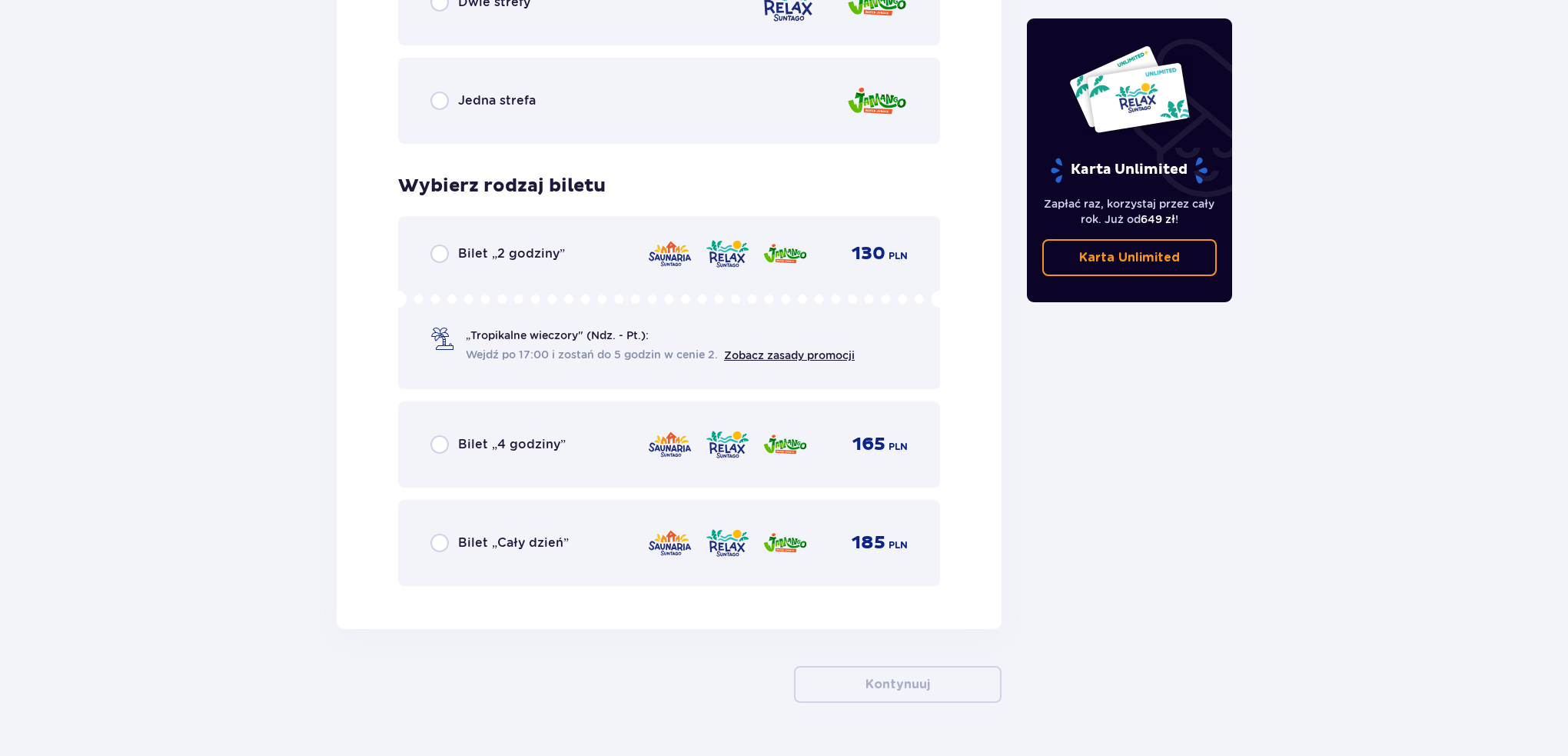
scroll to position [2400, 0]
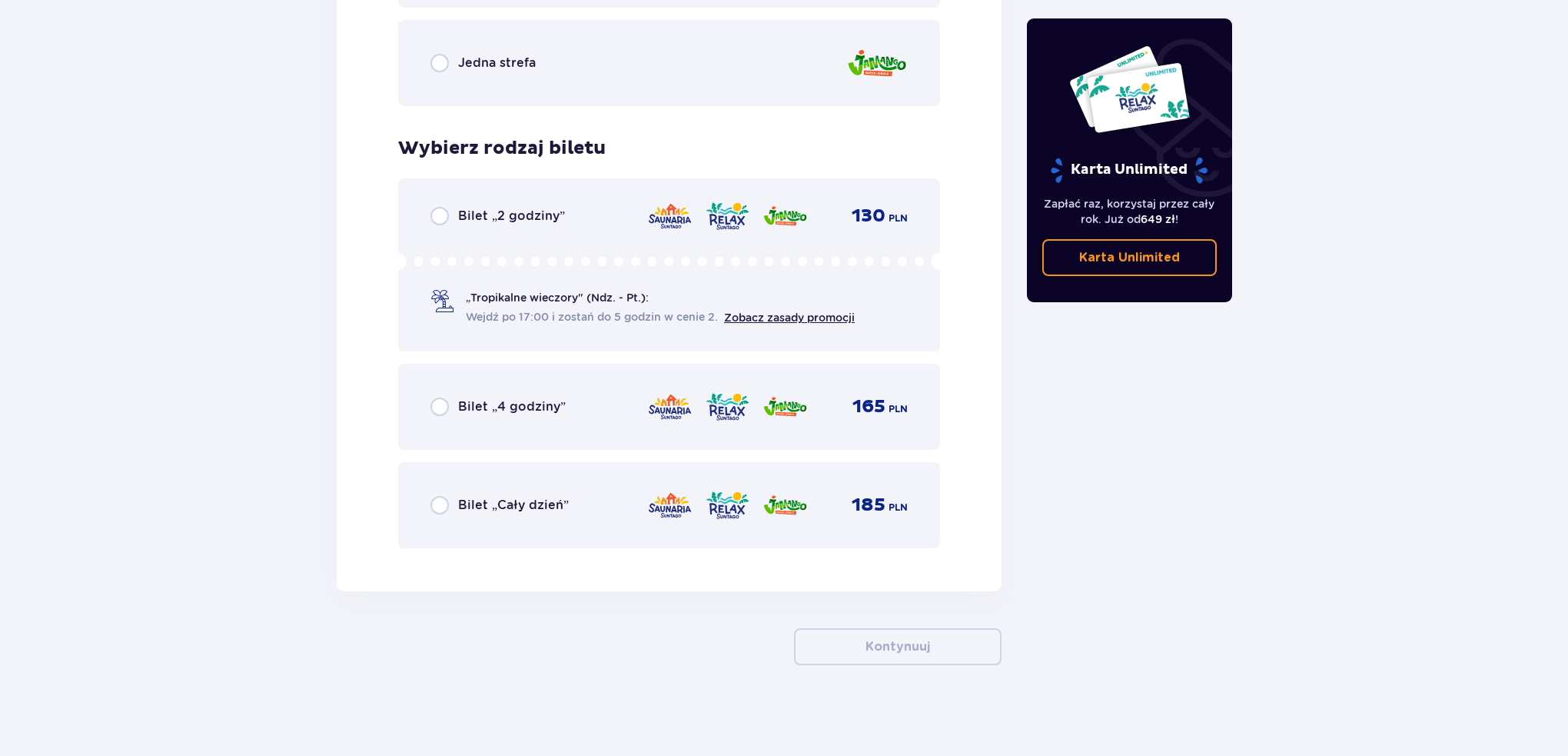
click at [441, 510] on input "radio" at bounding box center [440, 505] width 18 height 18
radio input "true"
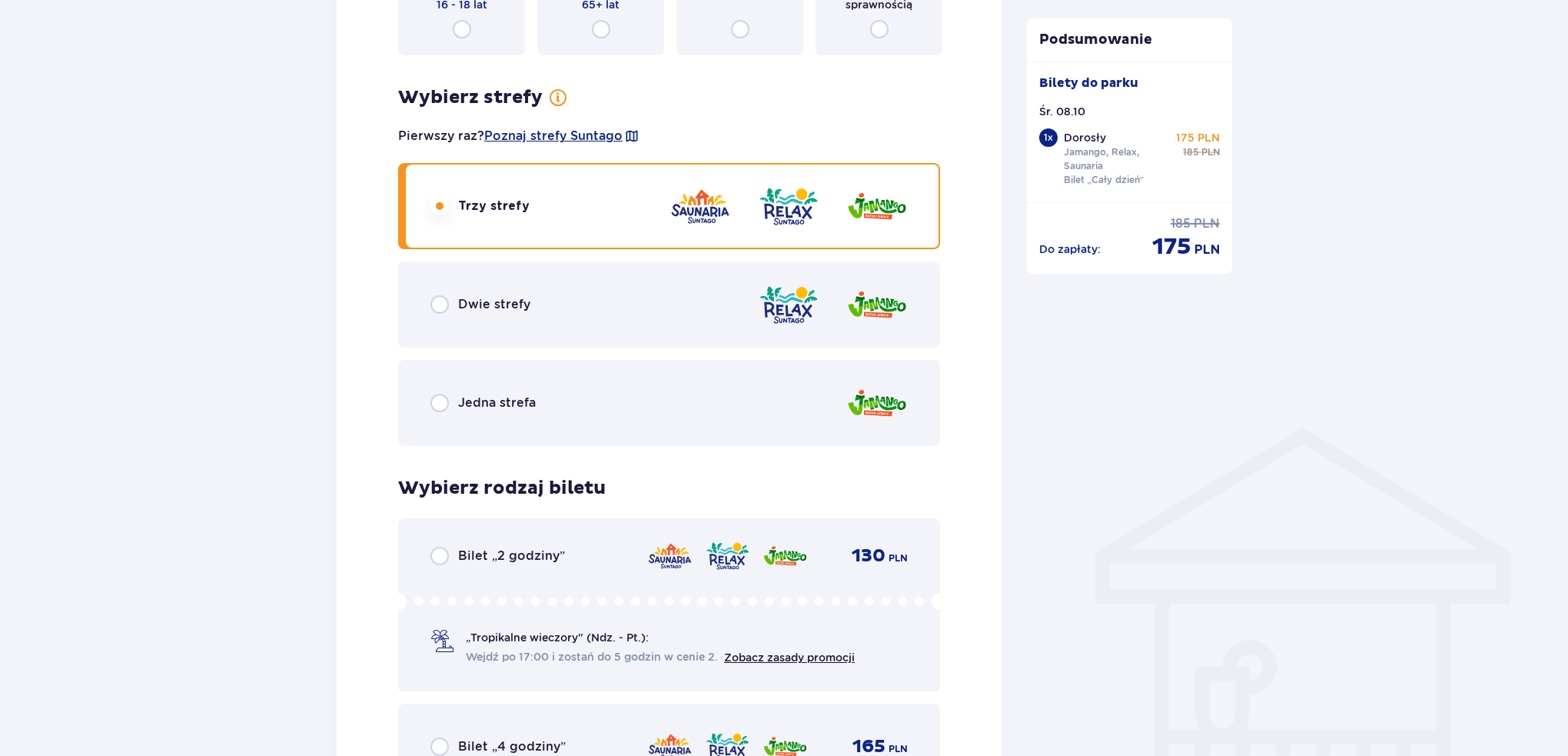
scroll to position [1016, 0]
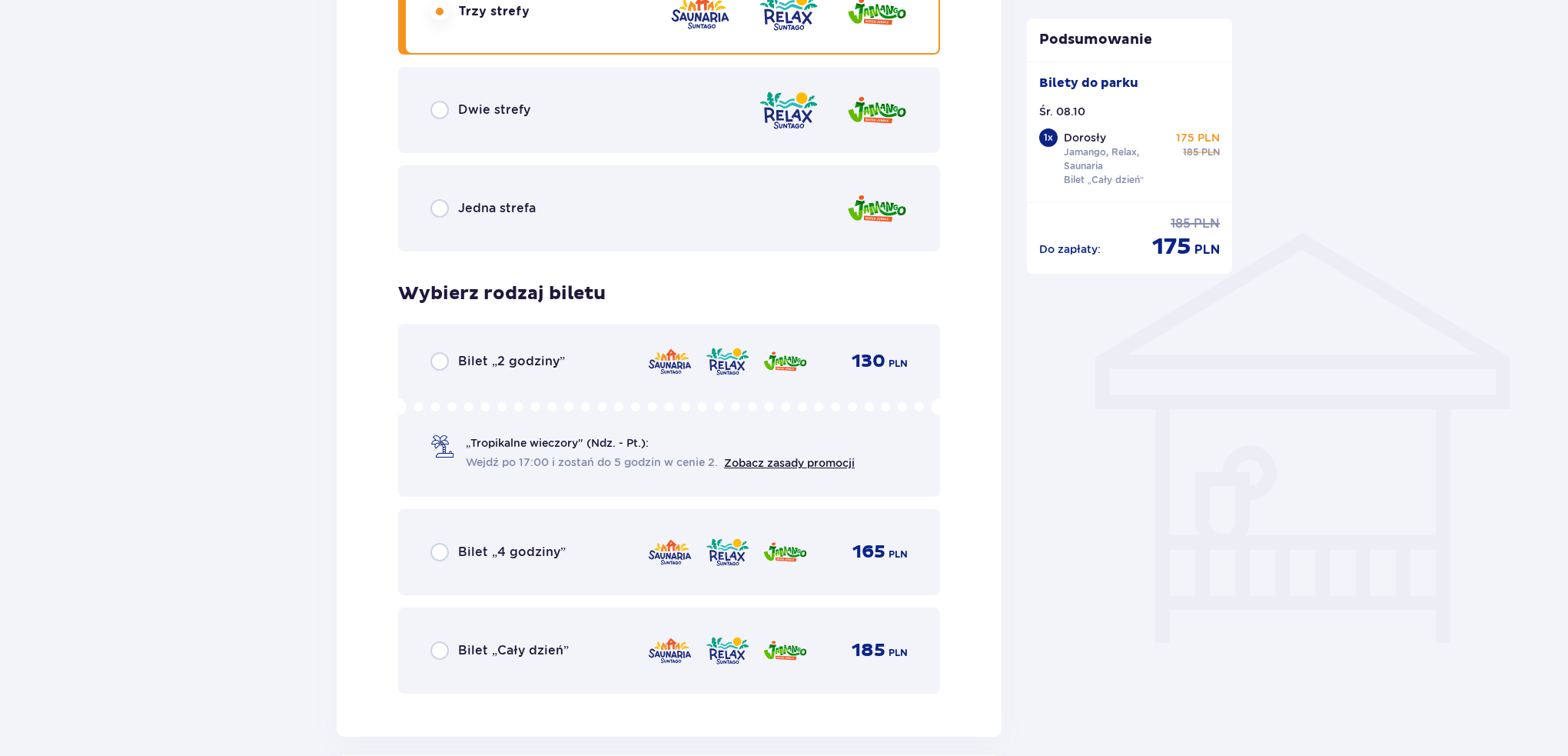
click at [437, 645] on input "radio" at bounding box center [440, 650] width 18 height 18
radio input "true"
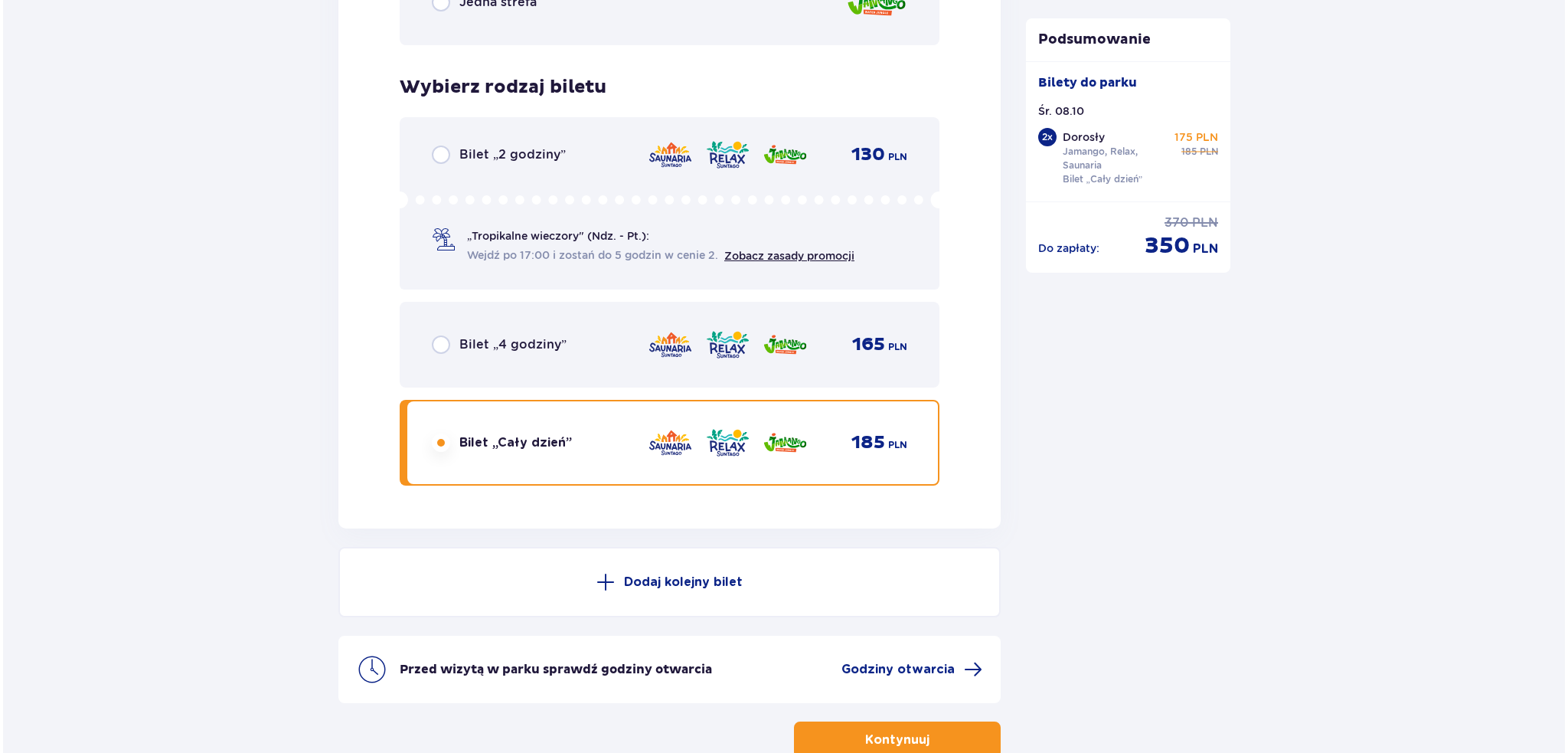
scroll to position [2527, 0]
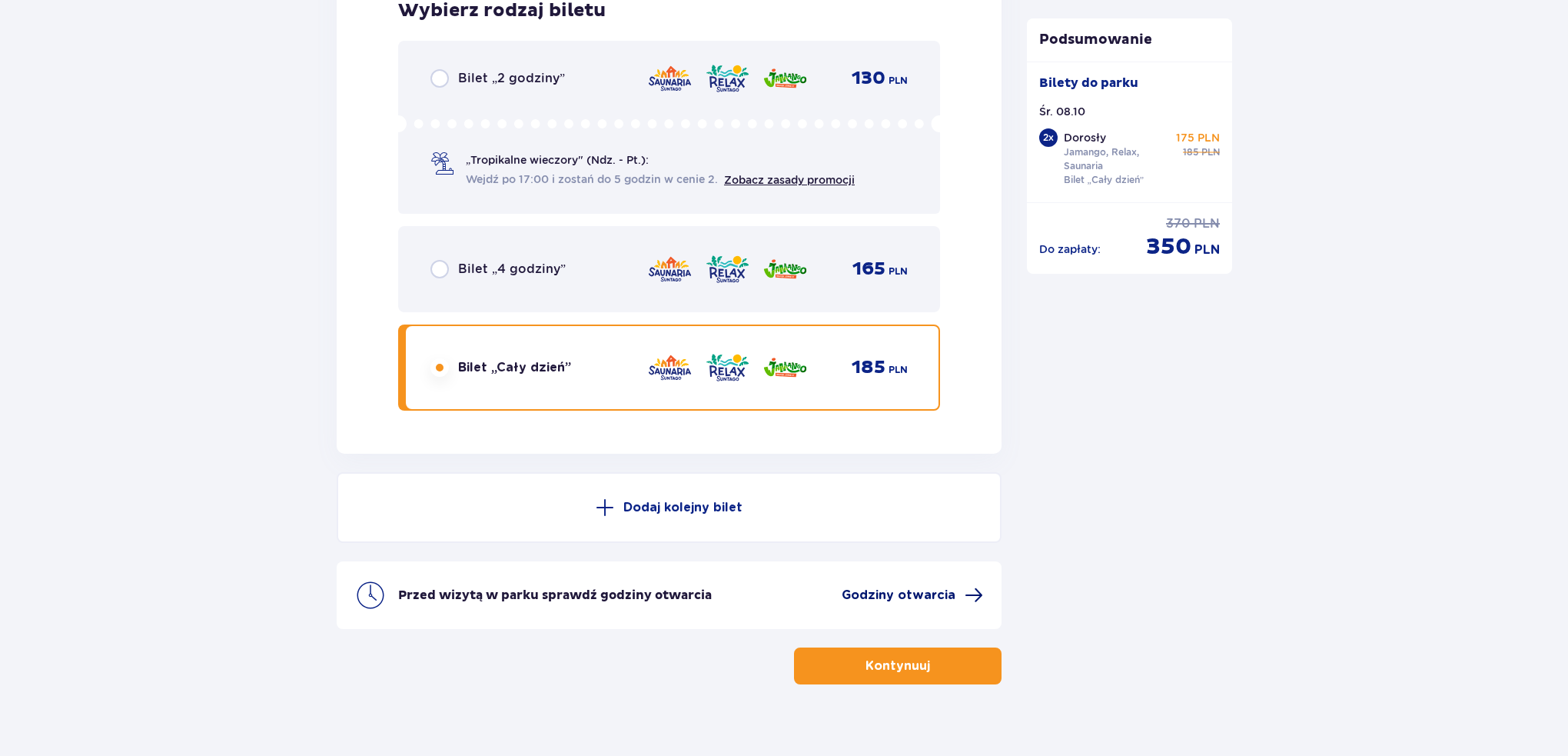
click at [953, 597] on span "Godziny otwarcia" at bounding box center [898, 595] width 113 height 17
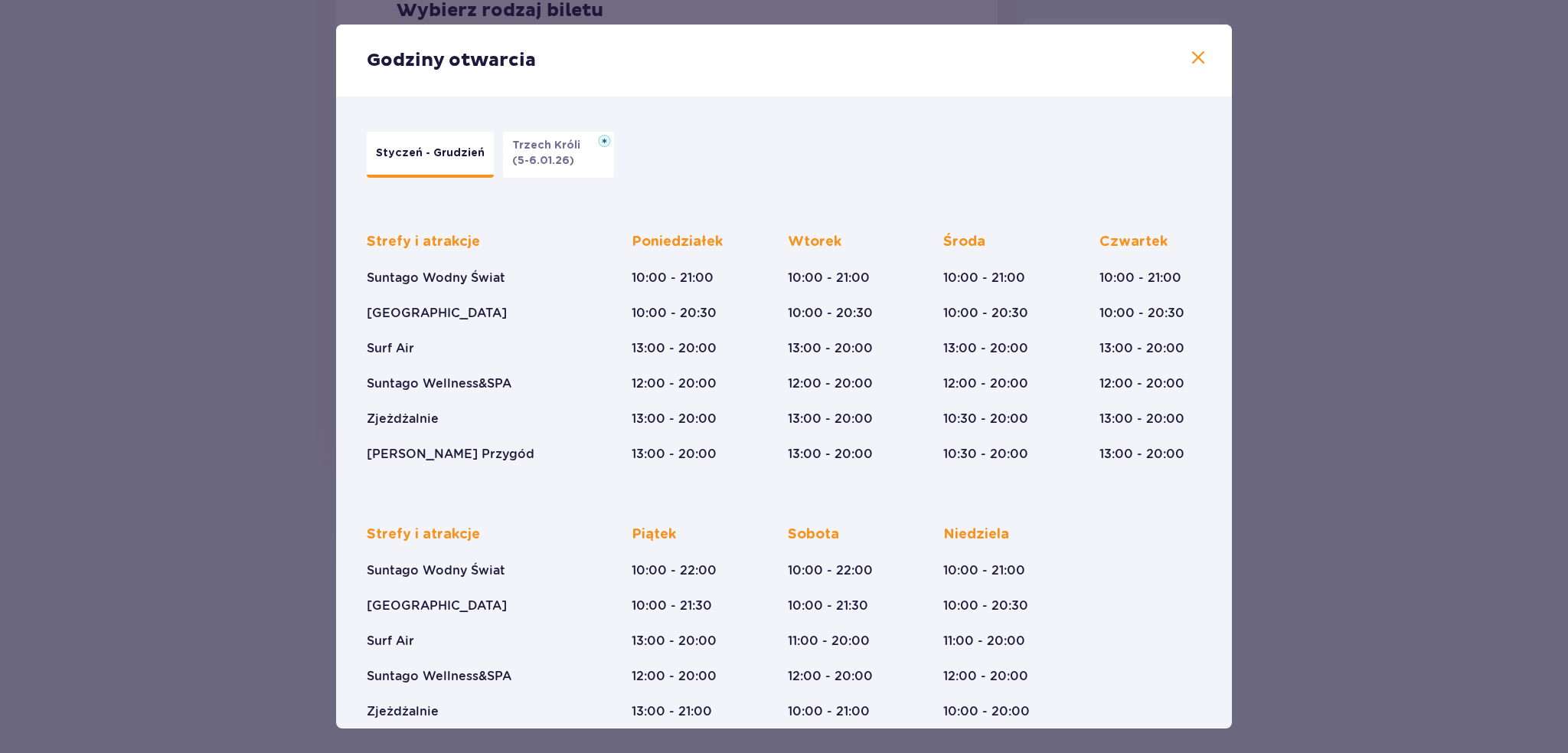
click at [539, 141] on p "Trzech Króli" at bounding box center [551, 145] width 77 height 16
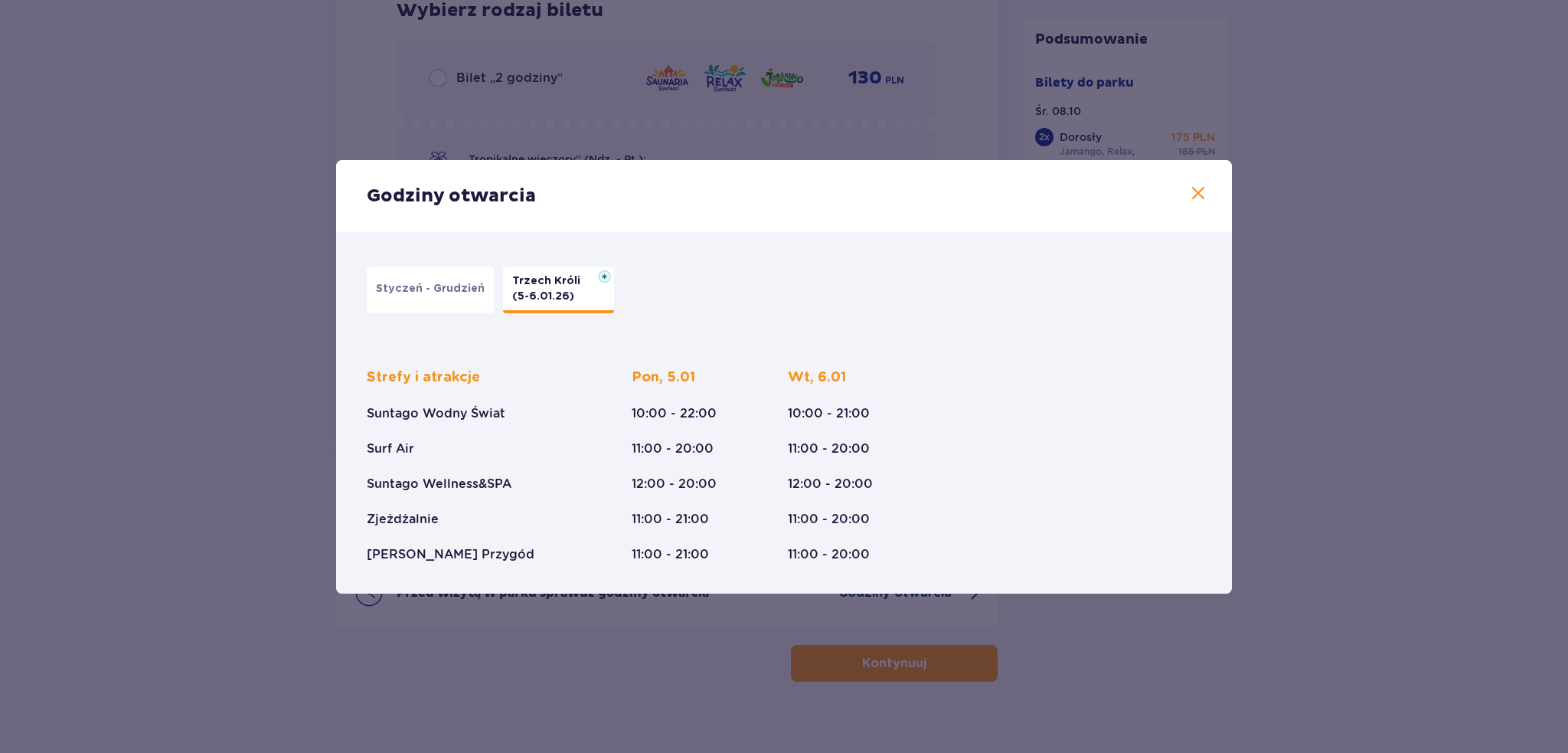
click at [444, 280] on button "Styczeń - Grudzień" at bounding box center [430, 290] width 127 height 46
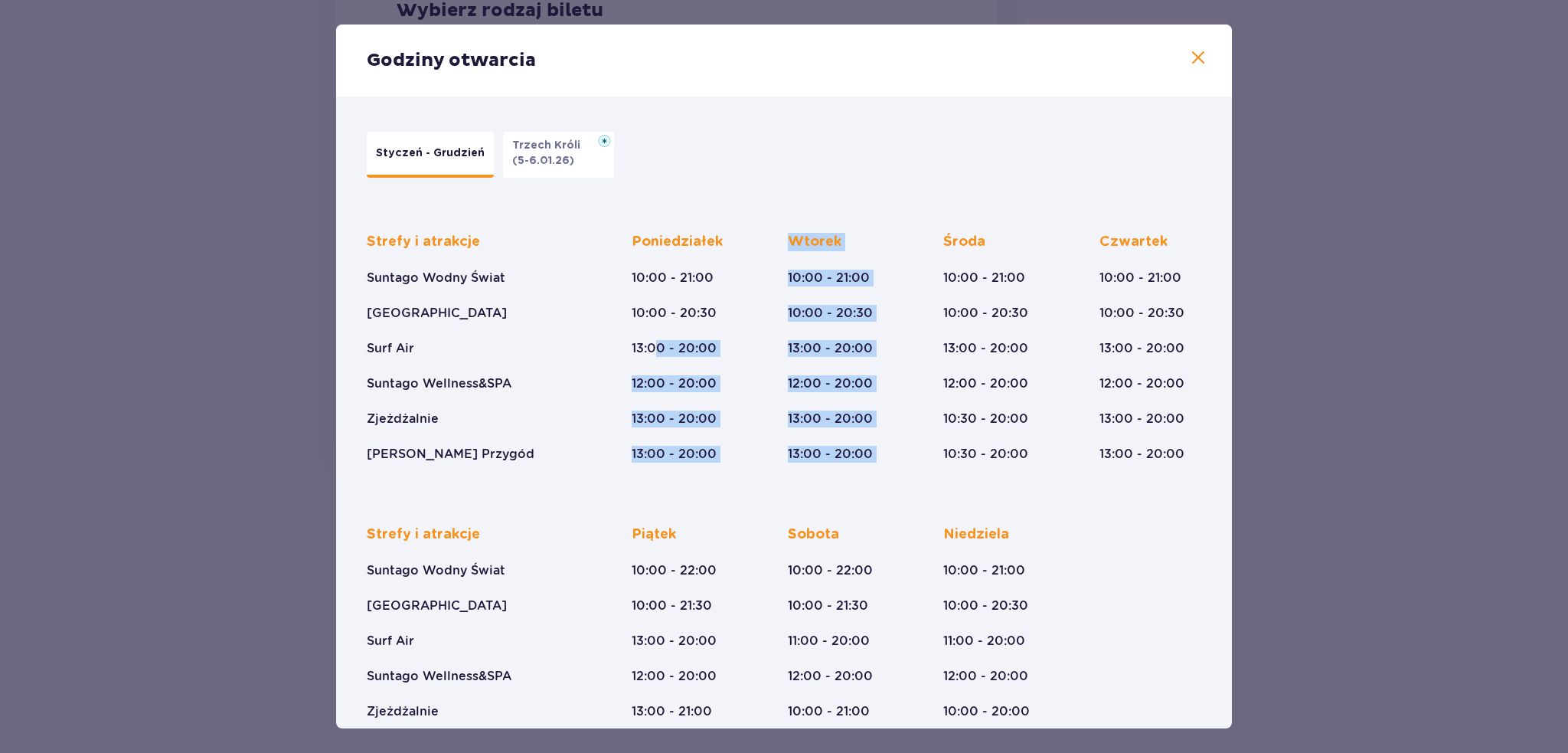
drag, startPoint x: 942, startPoint y: 238, endPoint x: 654, endPoint y: 338, distance: 304.9
click at [654, 338] on div "Strefy i atrakcje Suntago Wodny Świat Crocodile Island Surf Air Suntago Wellnes…" at bounding box center [784, 336] width 834 height 254
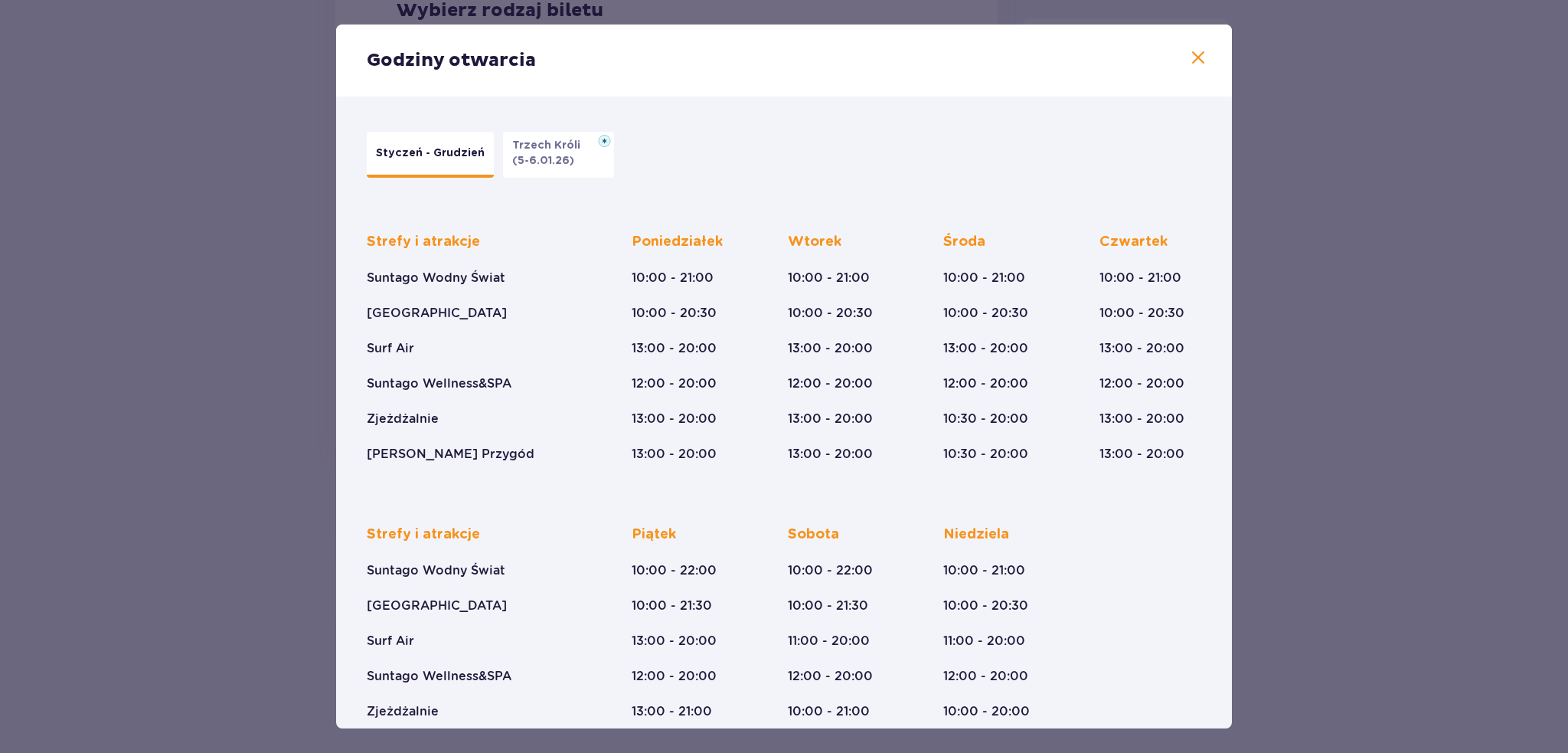
click at [564, 318] on div "Strefy i atrakcje Suntago Wodny Świat Crocodile Island Surf Air Suntago Wellnes…" at bounding box center [472, 347] width 211 height 230
click at [1185, 47] on div "Godziny otwarcia" at bounding box center [784, 60] width 895 height 72
click at [1191, 57] on span at bounding box center [1198, 58] width 18 height 18
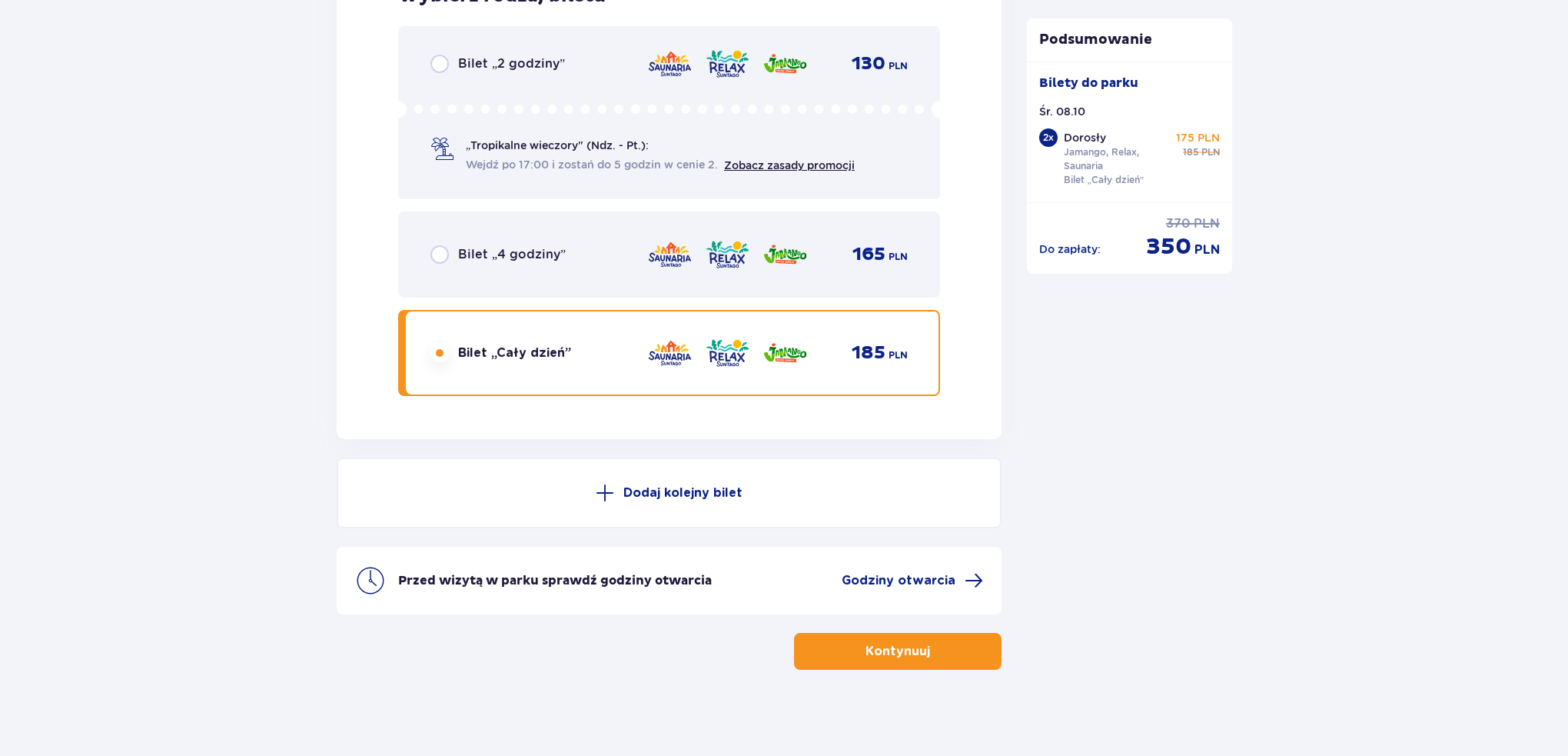
scroll to position [2555, 0]
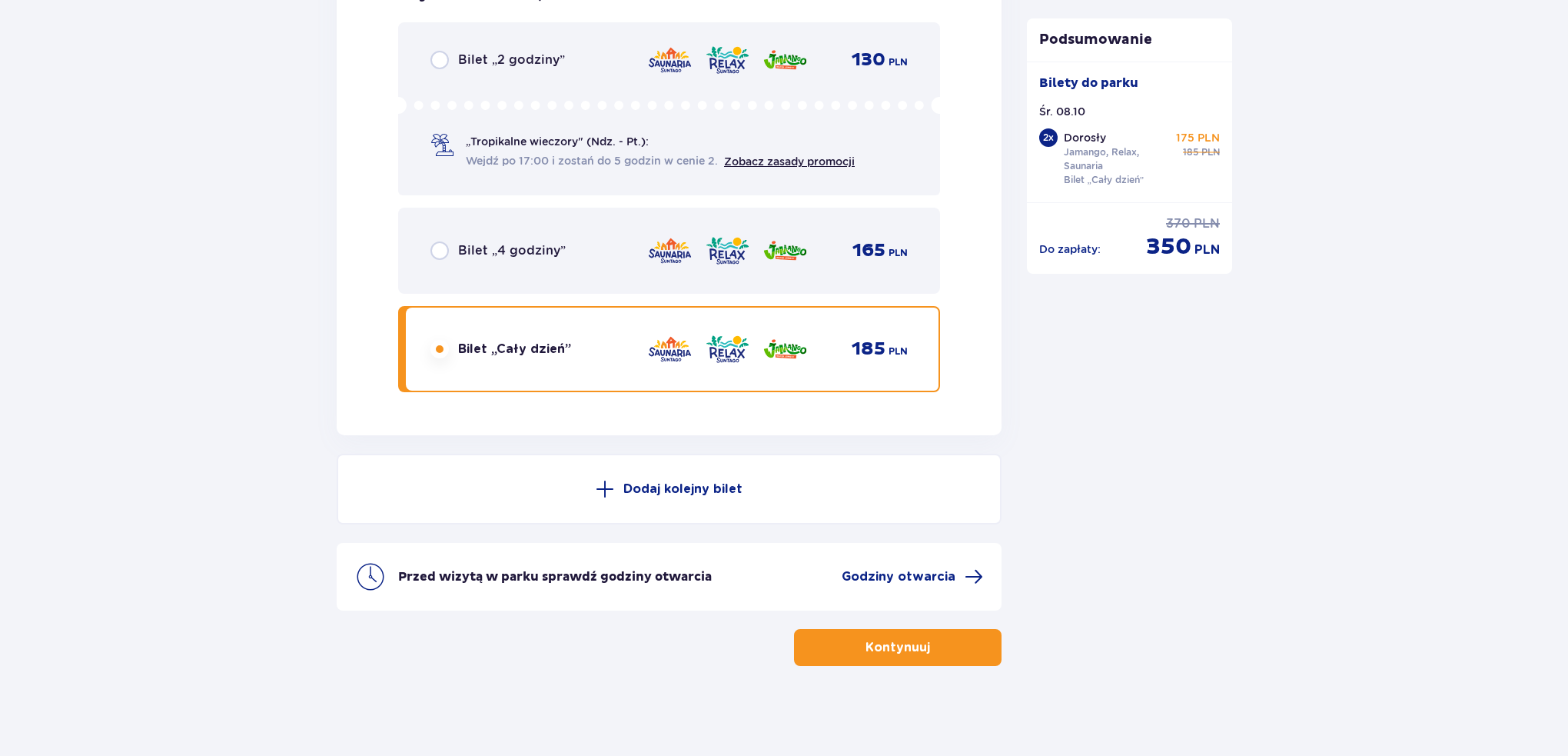
click at [868, 639] on p "Kontynuuj" at bounding box center [897, 648] width 65 height 17
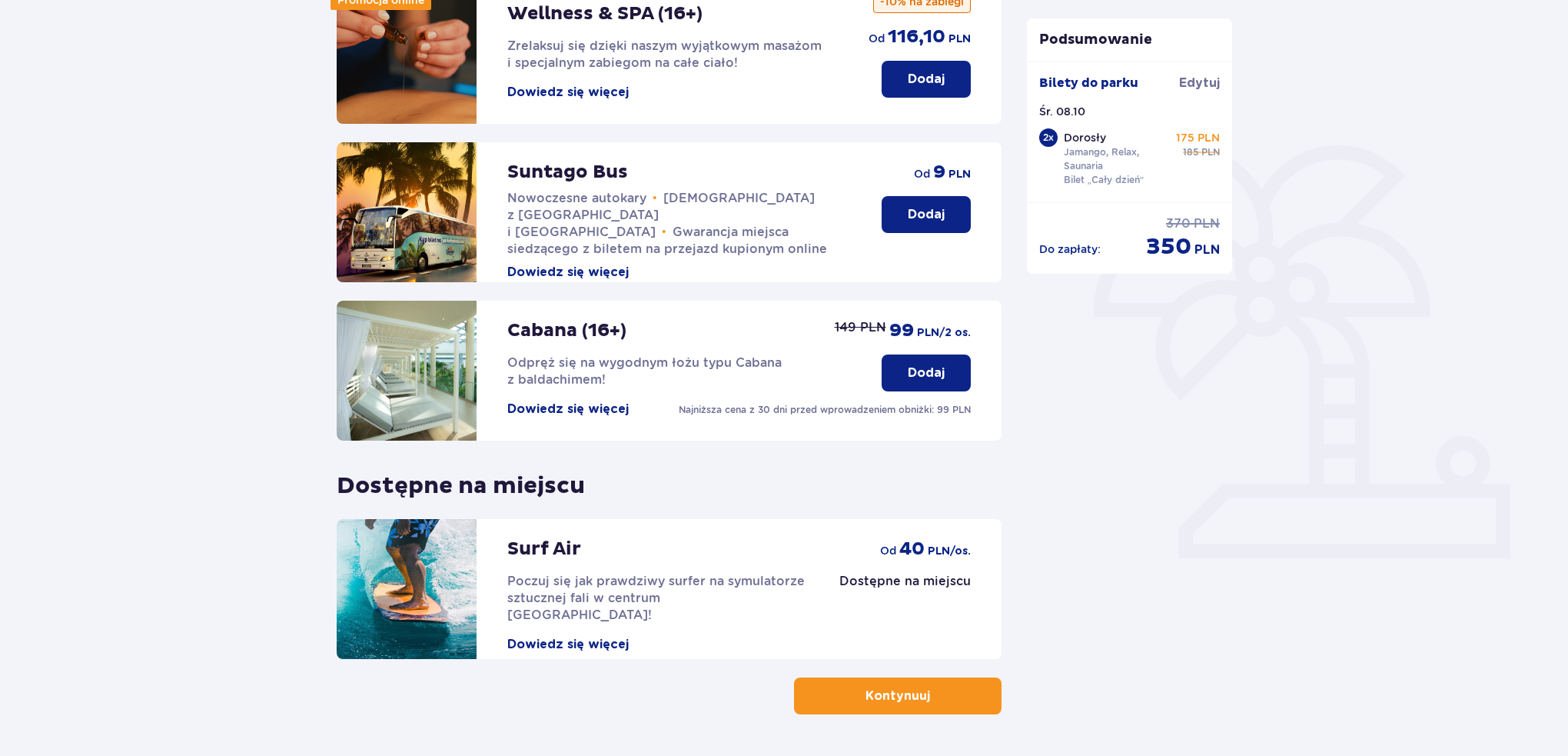
scroll to position [286, 0]
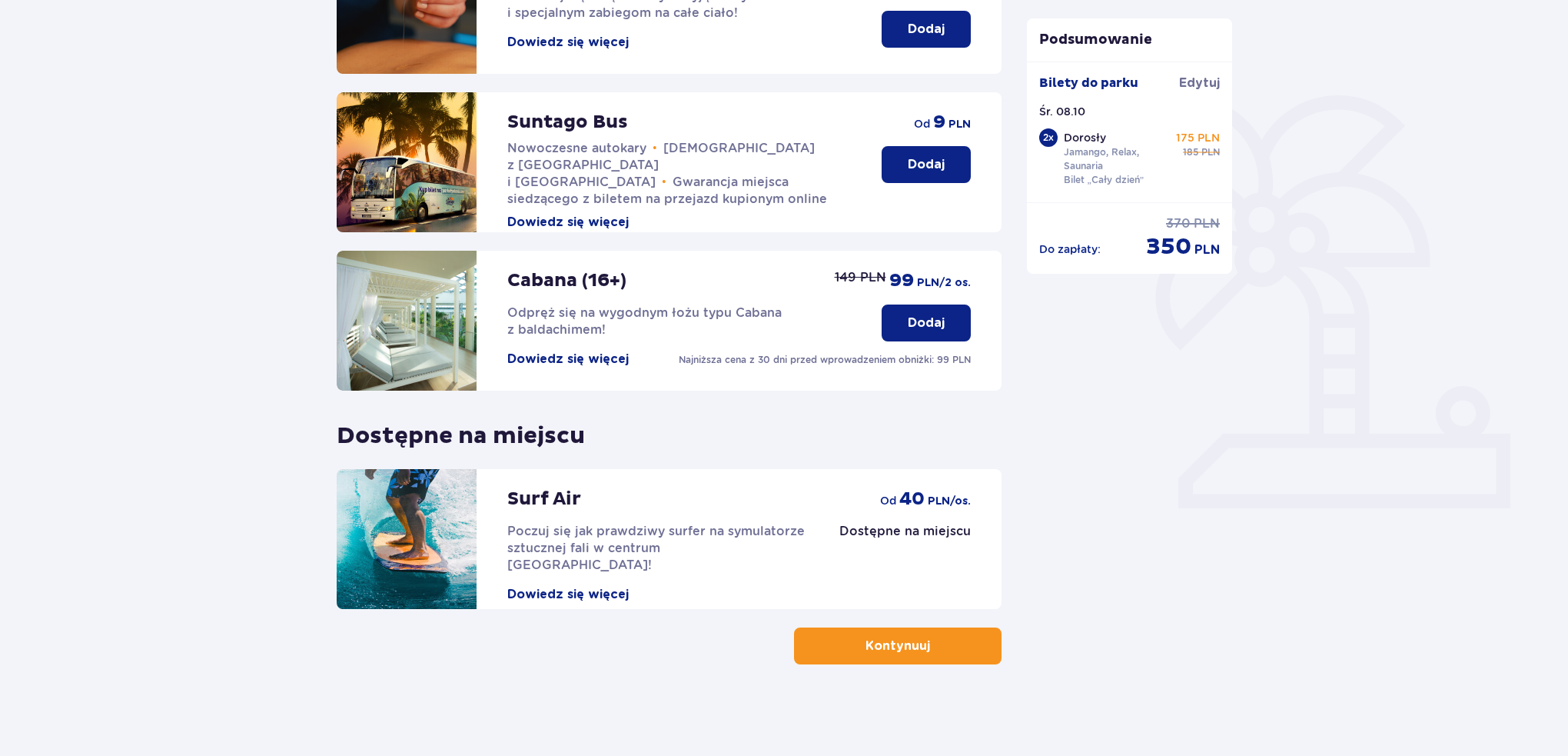
click at [962, 633] on button "Kontynuuj" at bounding box center [897, 646] width 208 height 37
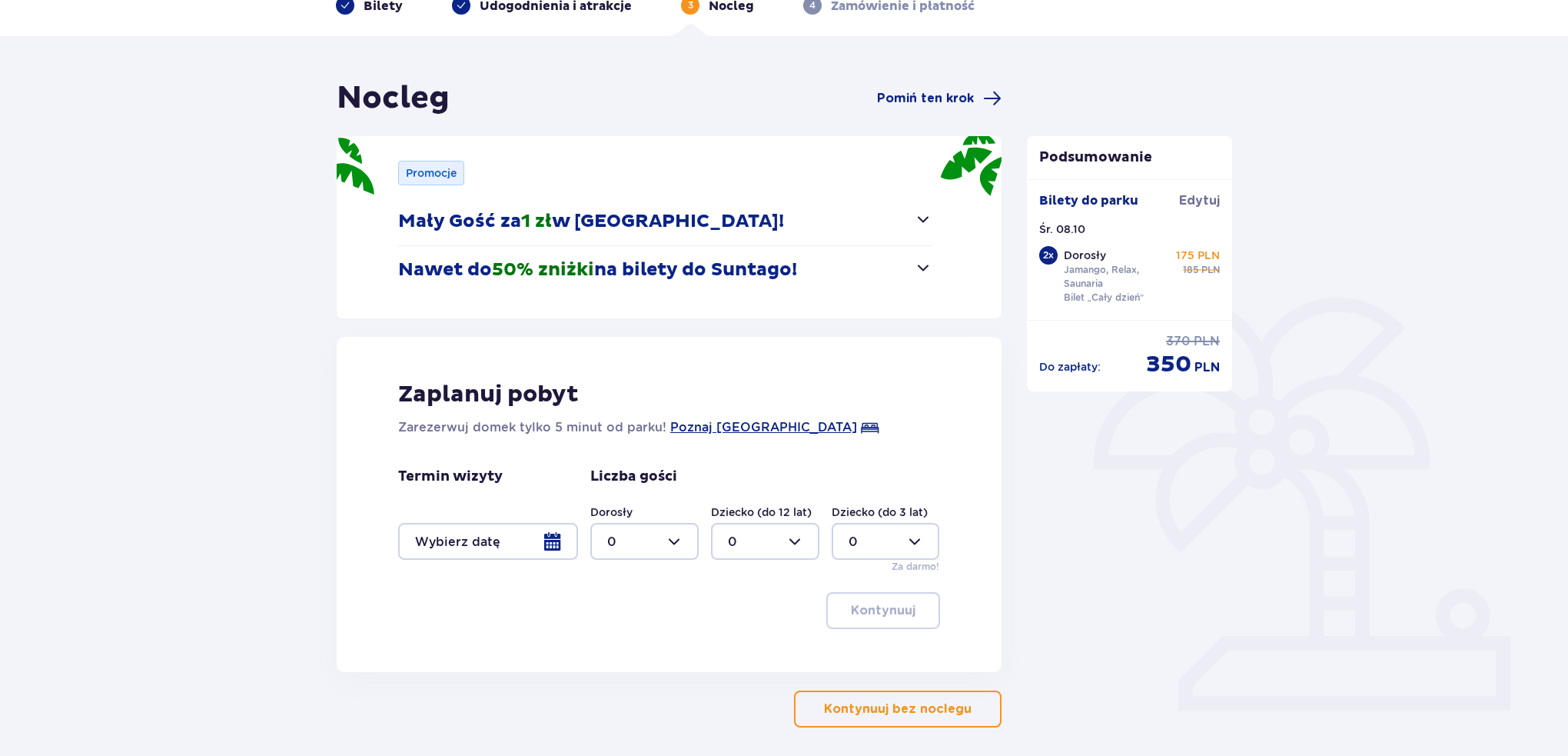
scroll to position [147, 0]
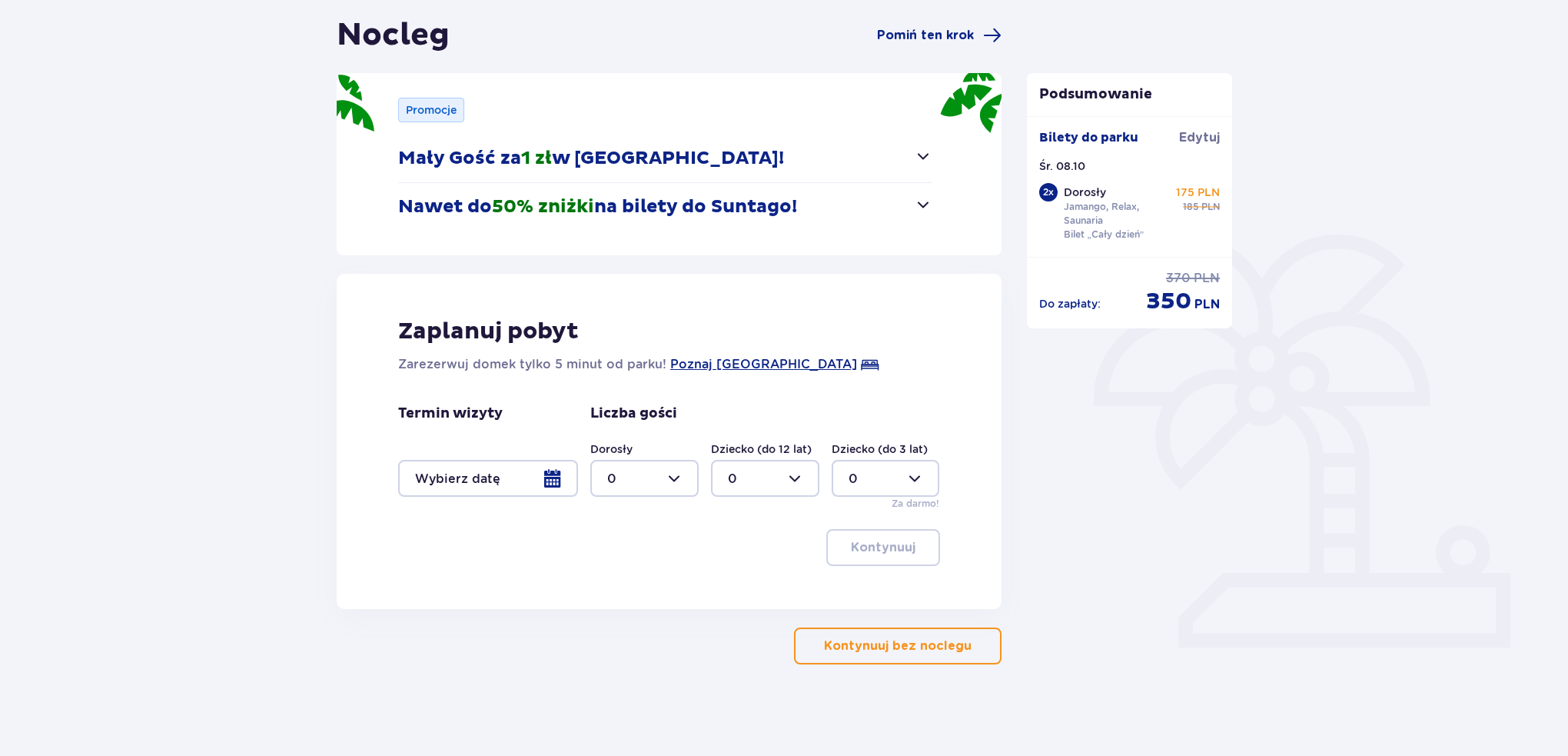
click at [910, 651] on p "Kontynuuj bez noclegu" at bounding box center [897, 646] width 147 height 17
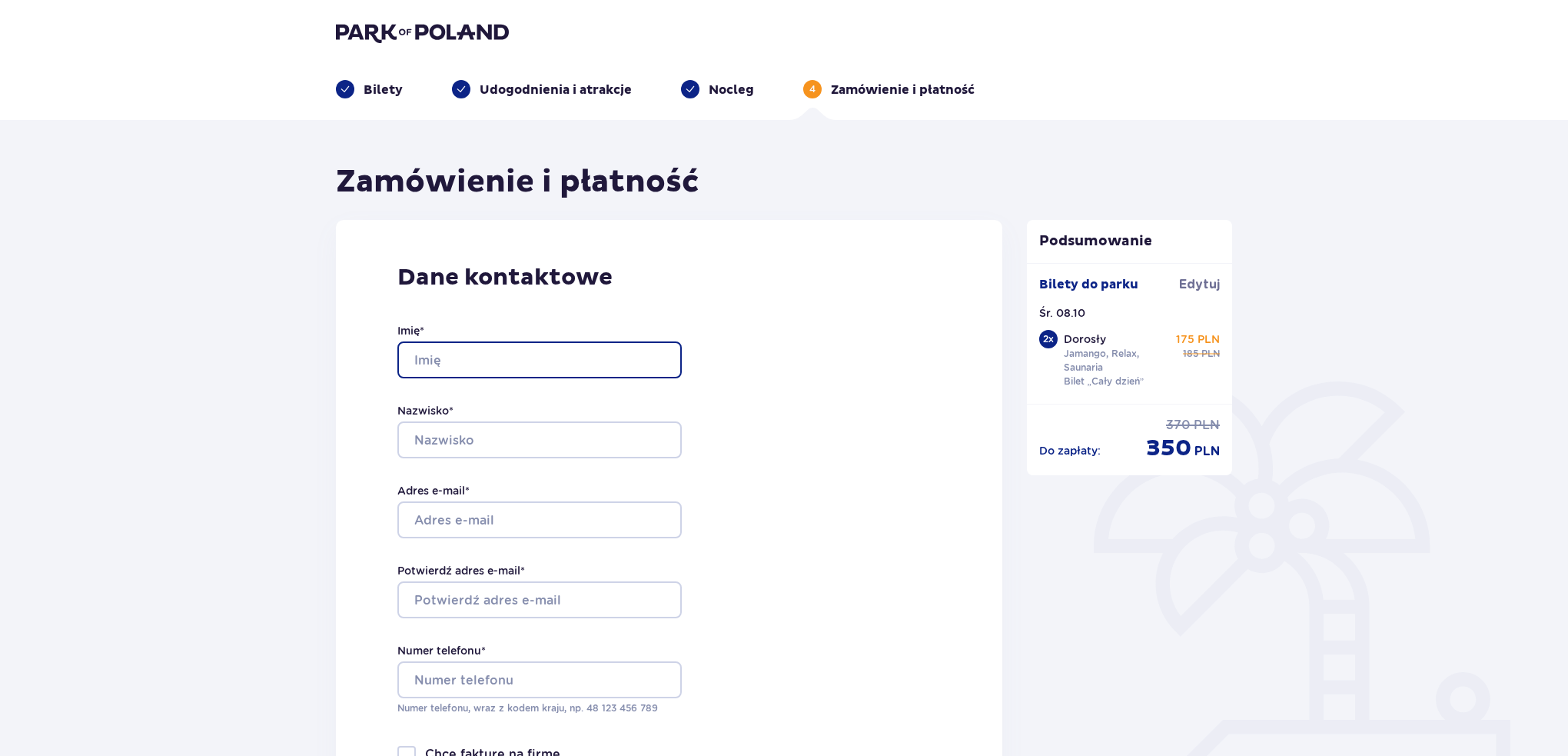
click at [492, 370] on input "Imię *" at bounding box center [540, 359] width 285 height 37
type input "Agnieszka"
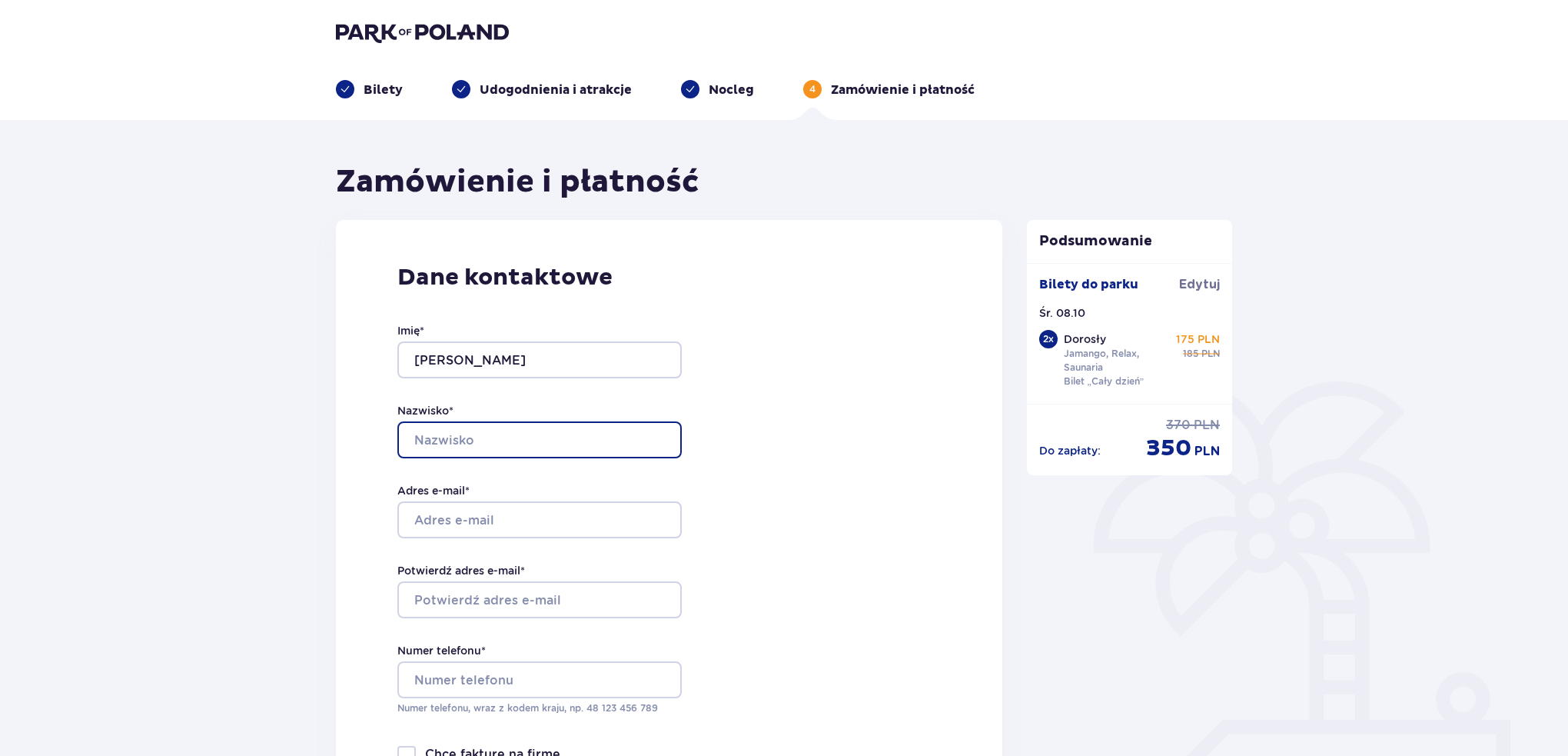
type input "Skibniewska"
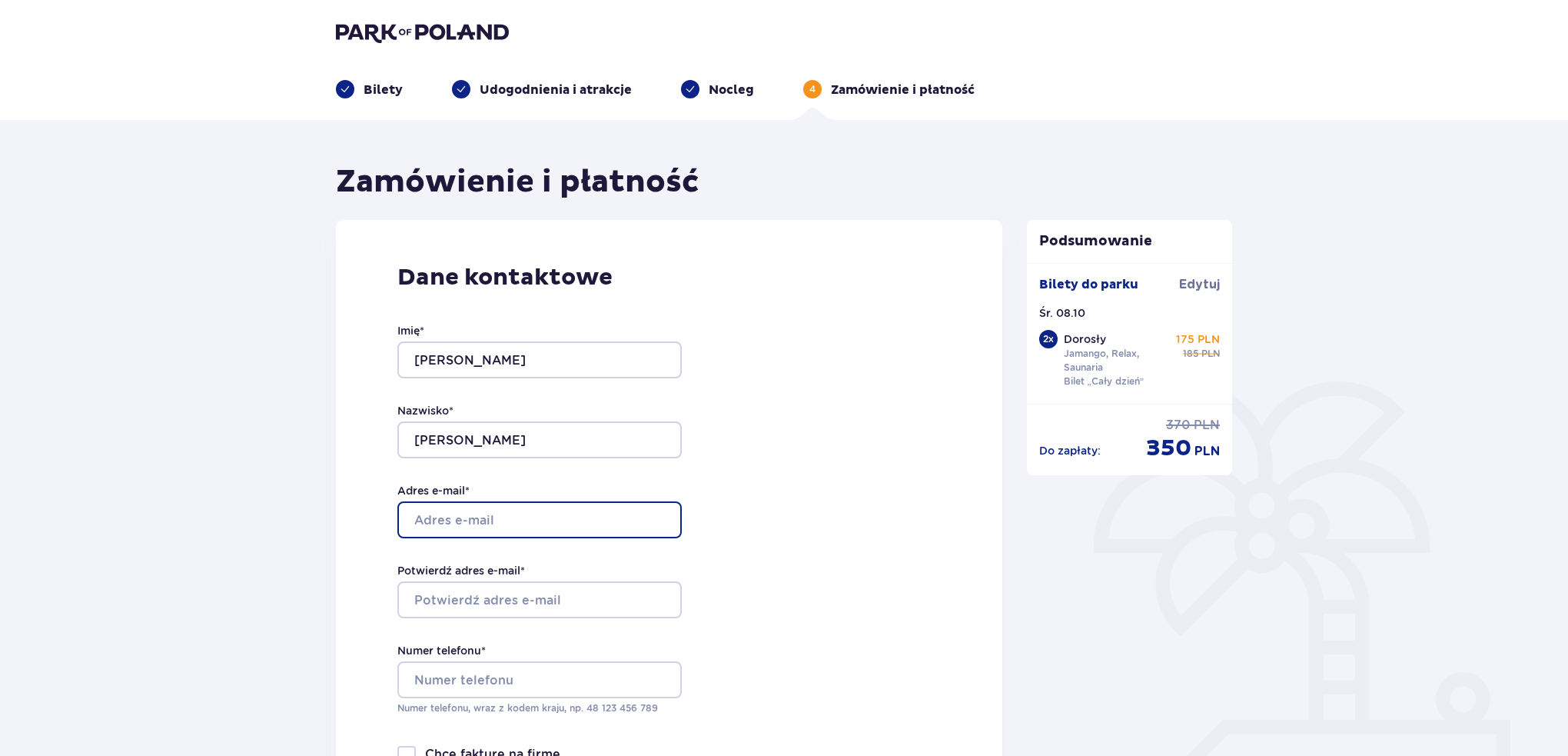
type input "[PERSON_NAME][EMAIL_ADDRESS][DOMAIN_NAME]"
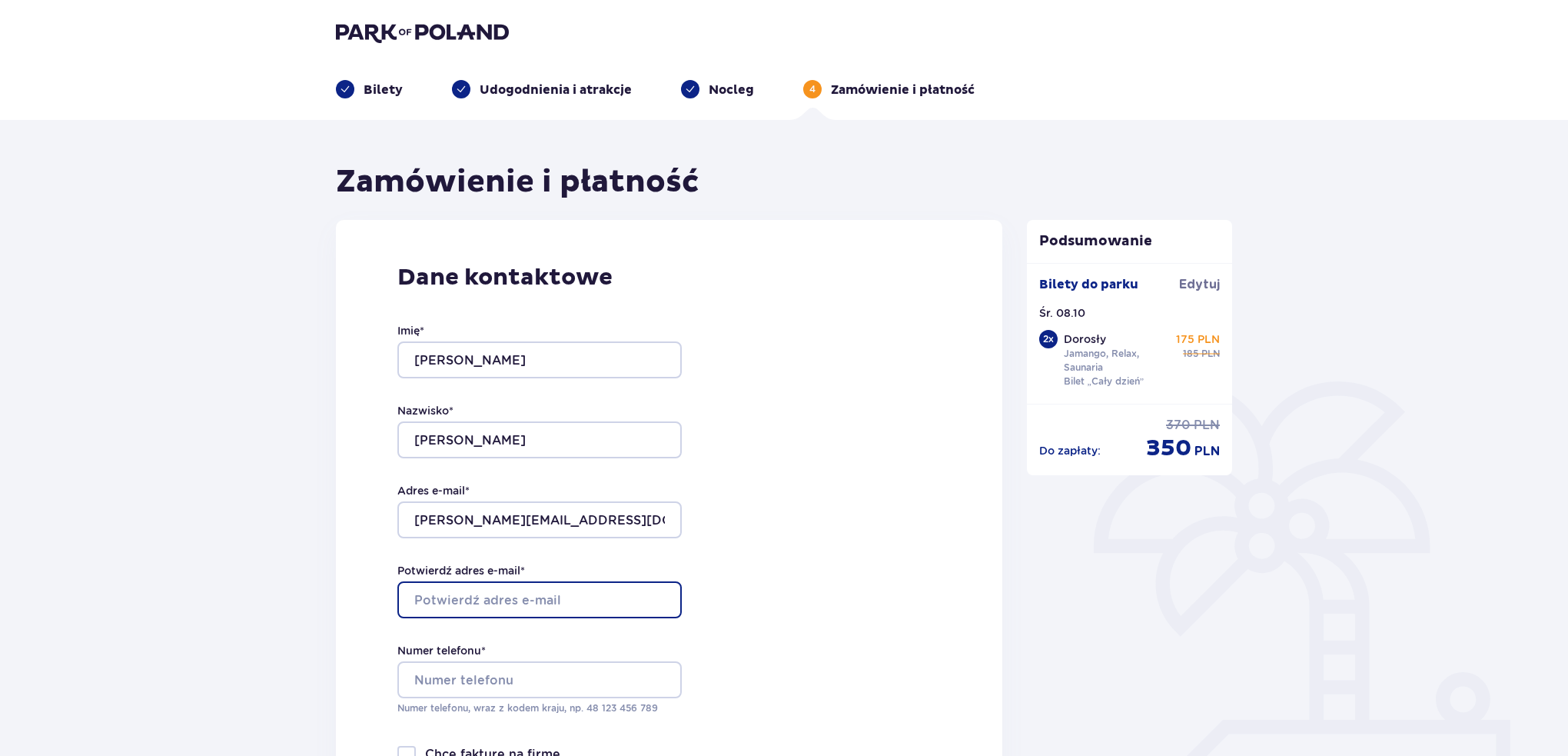
type input "[PERSON_NAME][EMAIL_ADDRESS][DOMAIN_NAME]"
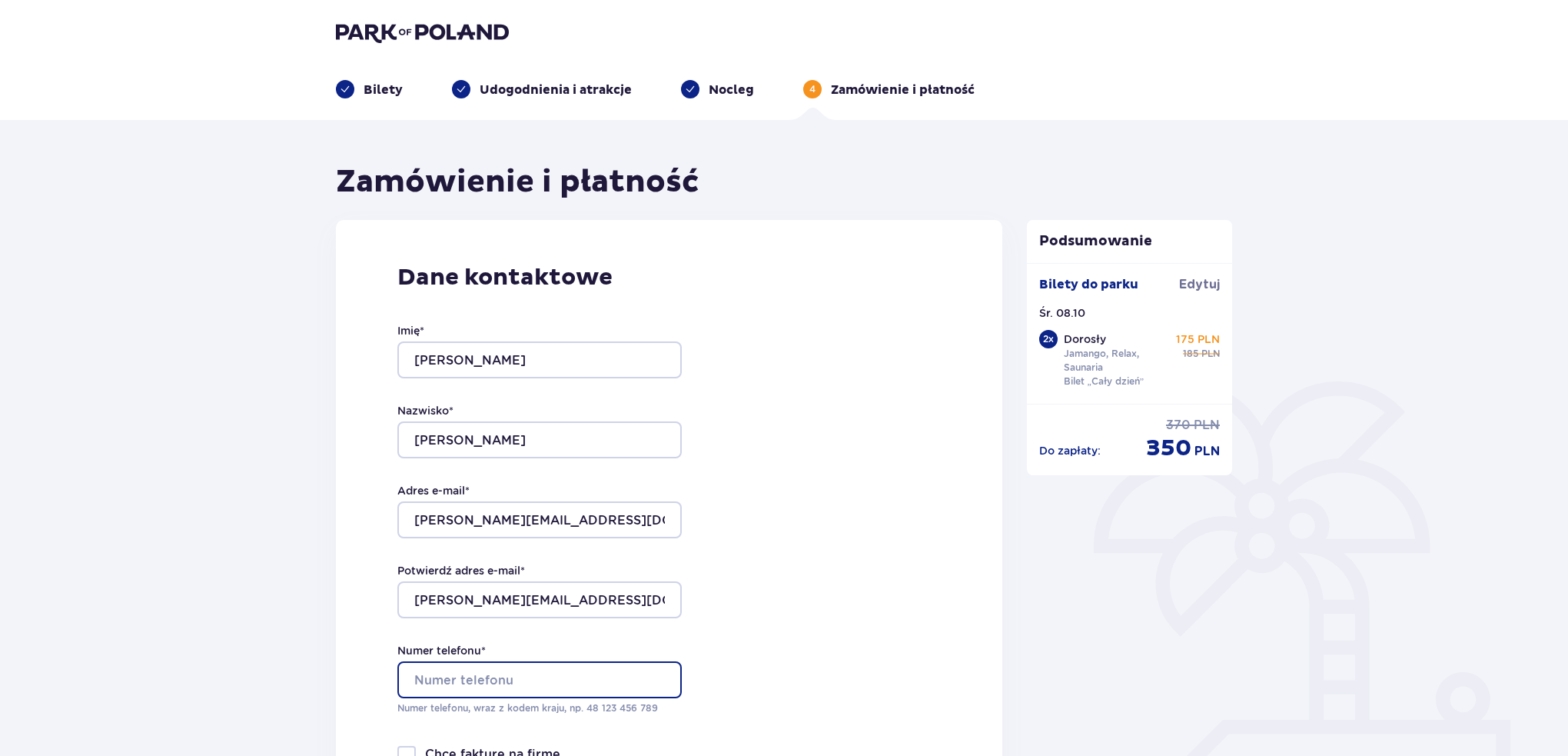
type input "690484554"
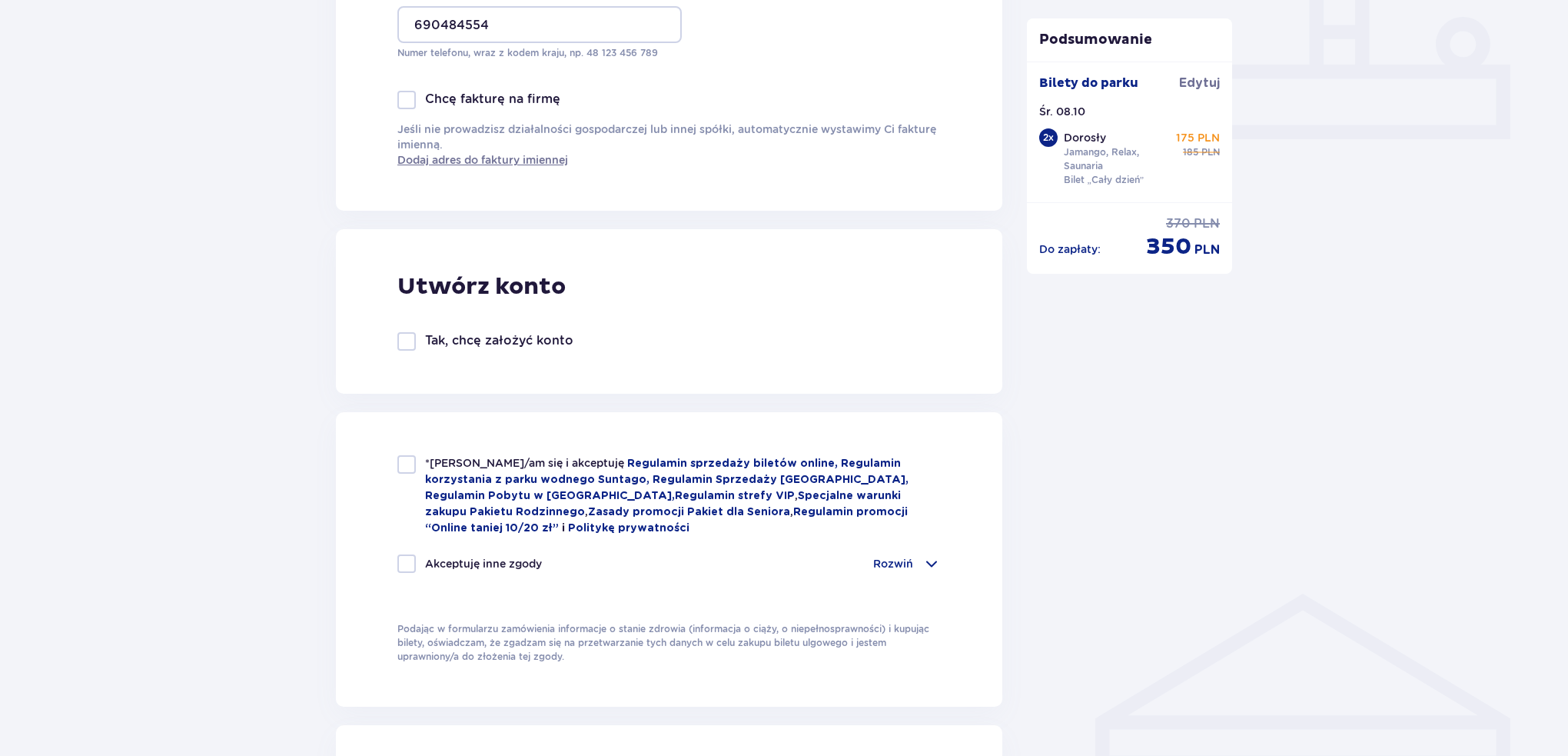
scroll to position [692, 0]
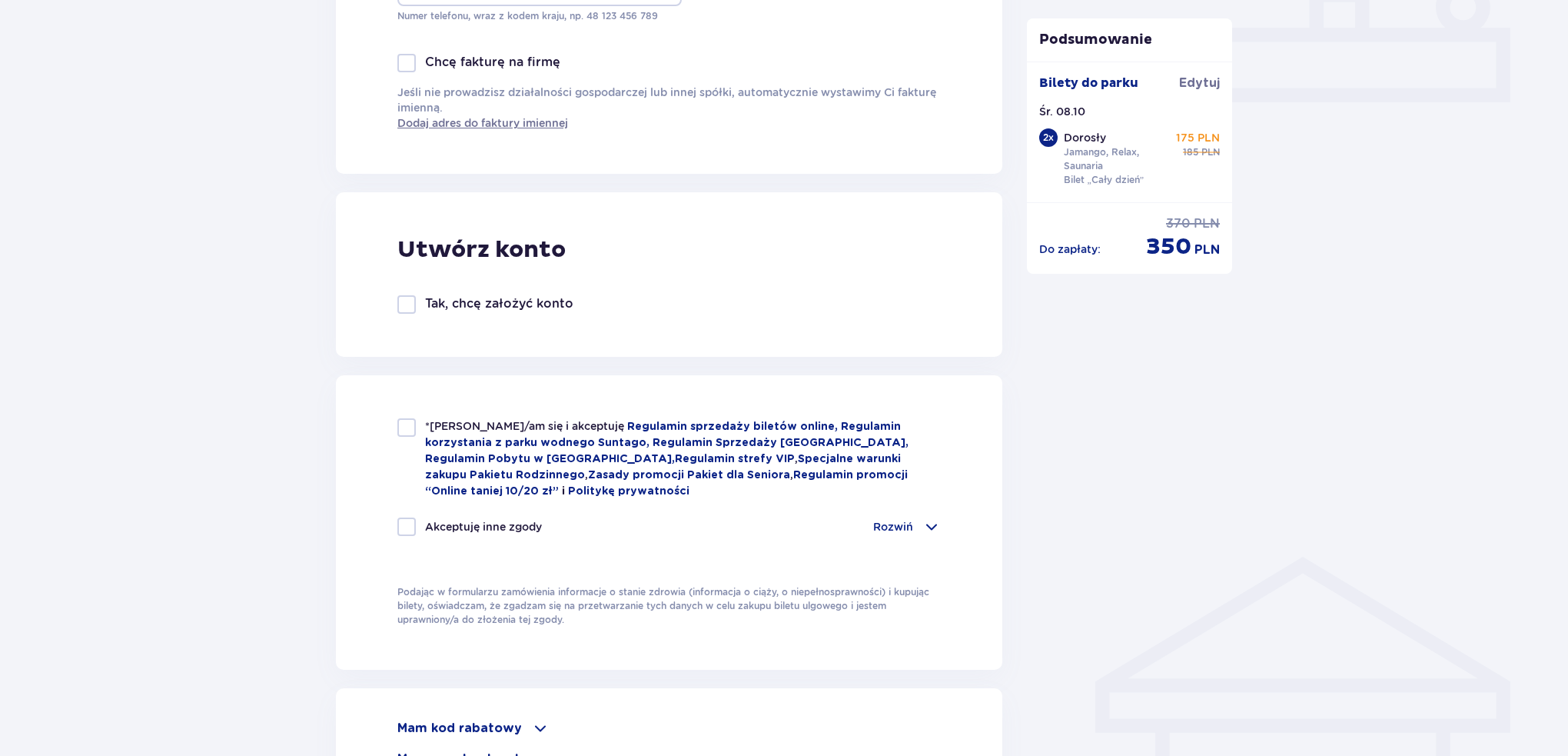
click at [406, 432] on div at bounding box center [406, 427] width 18 height 18
checkbox input "true"
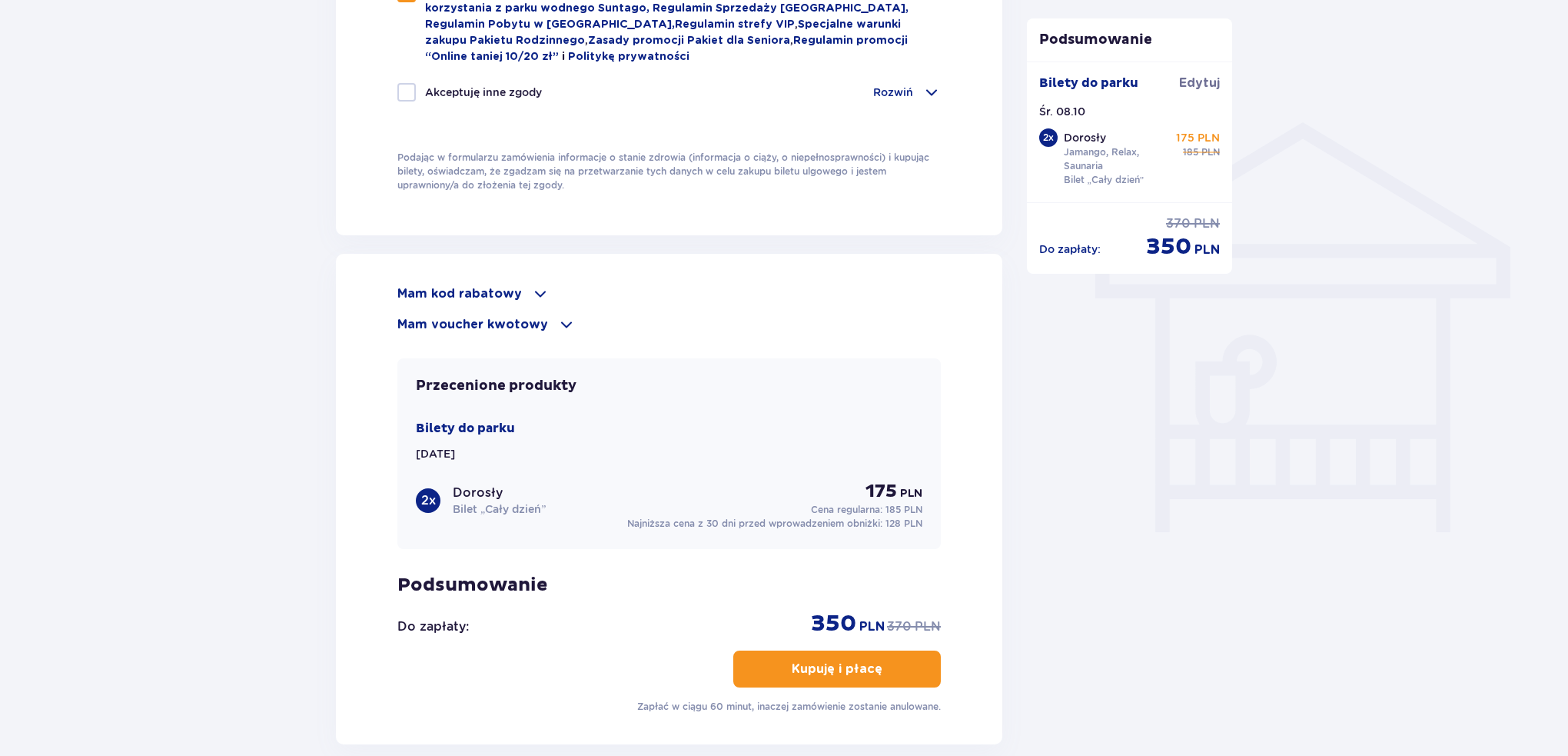
scroll to position [1153, 0]
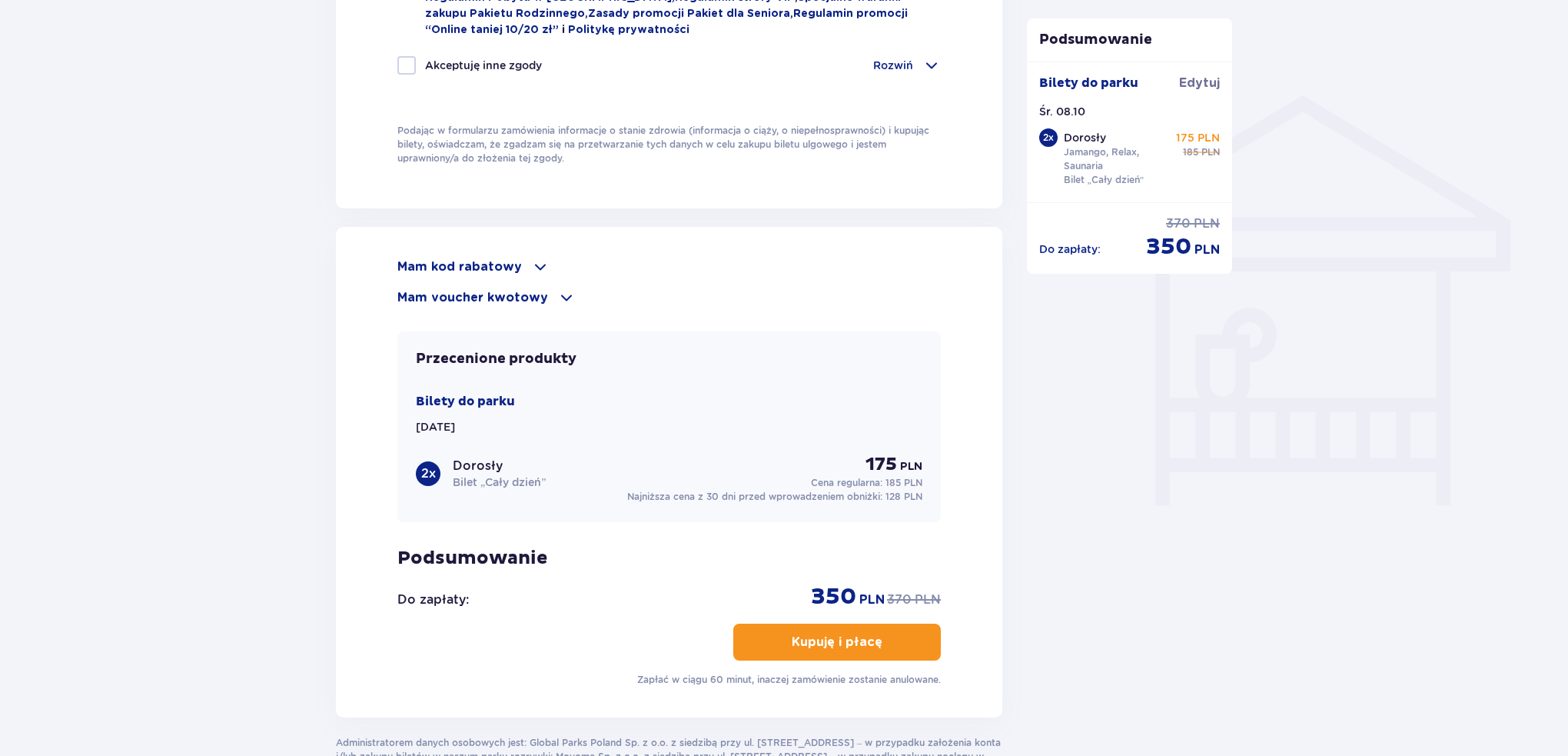
click at [861, 633] on p "Kupuję i płacę" at bounding box center [837, 642] width 91 height 17
